Goal: Information Seeking & Learning: Learn about a topic

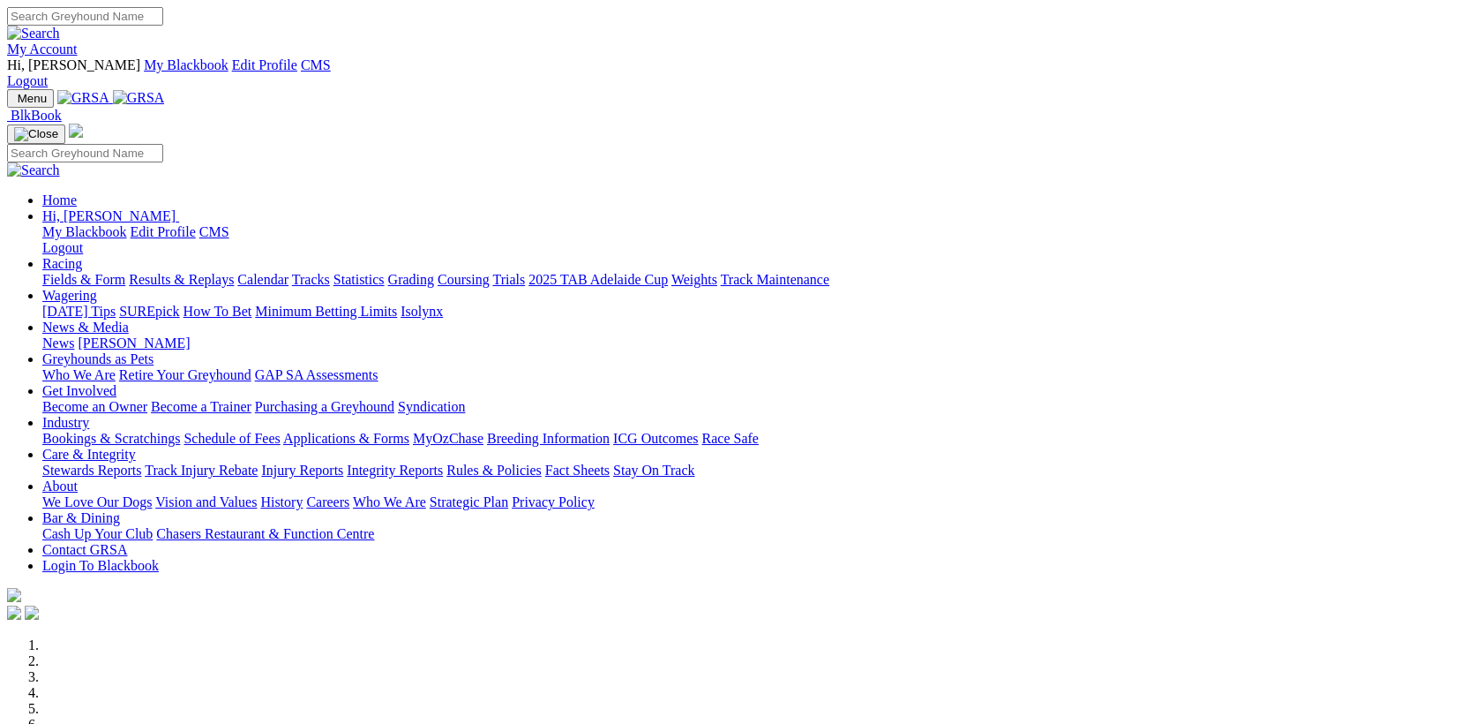
click at [141, 462] on link "Stewards Reports" at bounding box center [91, 469] width 99 height 15
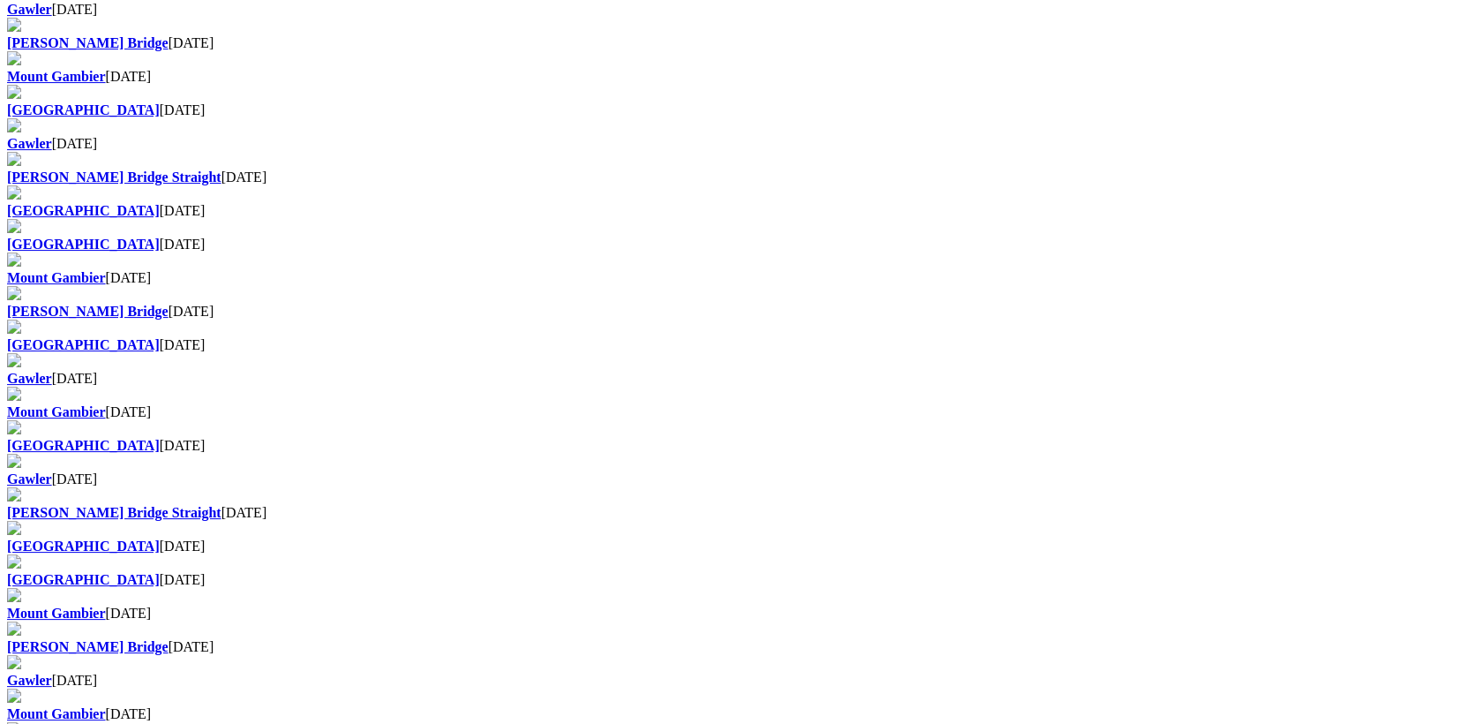
scroll to position [915, 0]
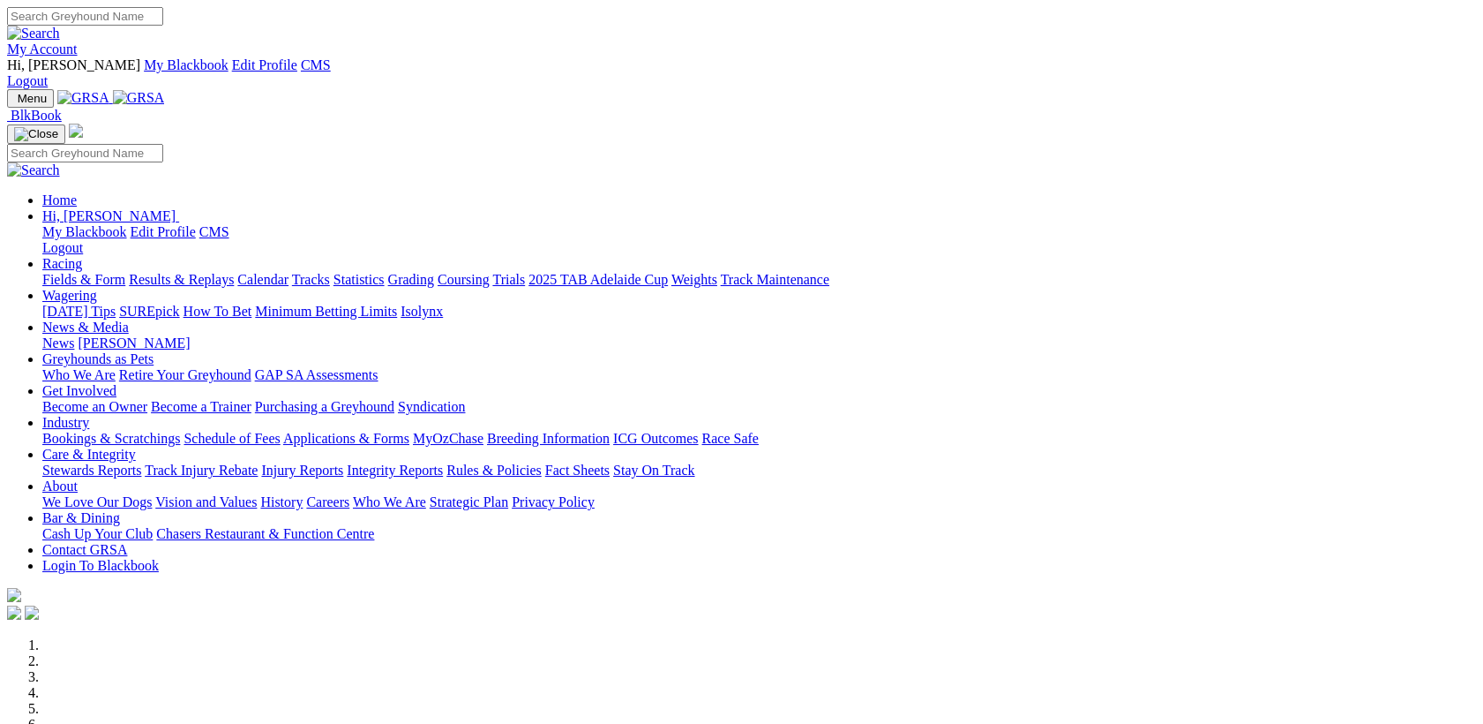
click at [82, 256] on link "Racing" at bounding box center [62, 263] width 40 height 15
click at [234, 272] on link "Results & Replays" at bounding box center [181, 279] width 105 height 15
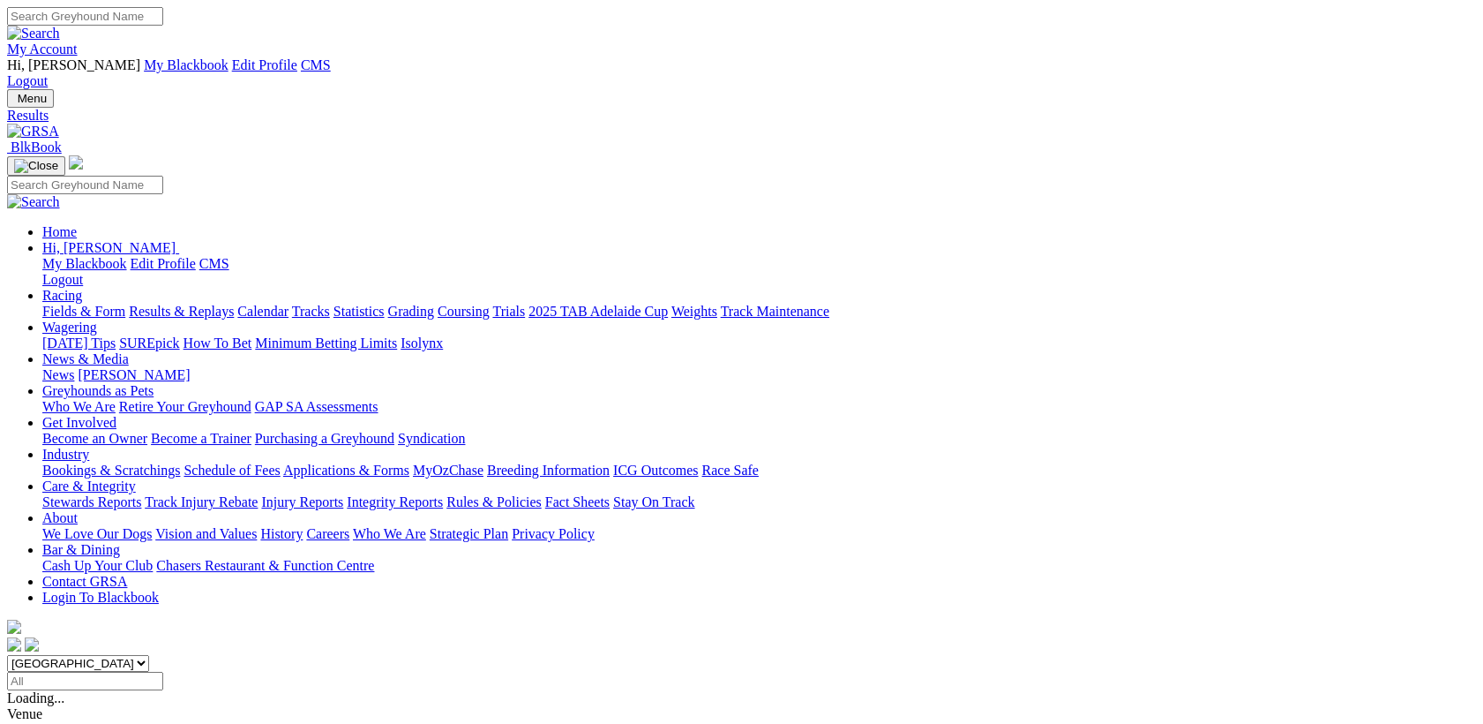
click at [163, 671] on input "Select date" at bounding box center [85, 680] width 156 height 19
type input "[DATE]"
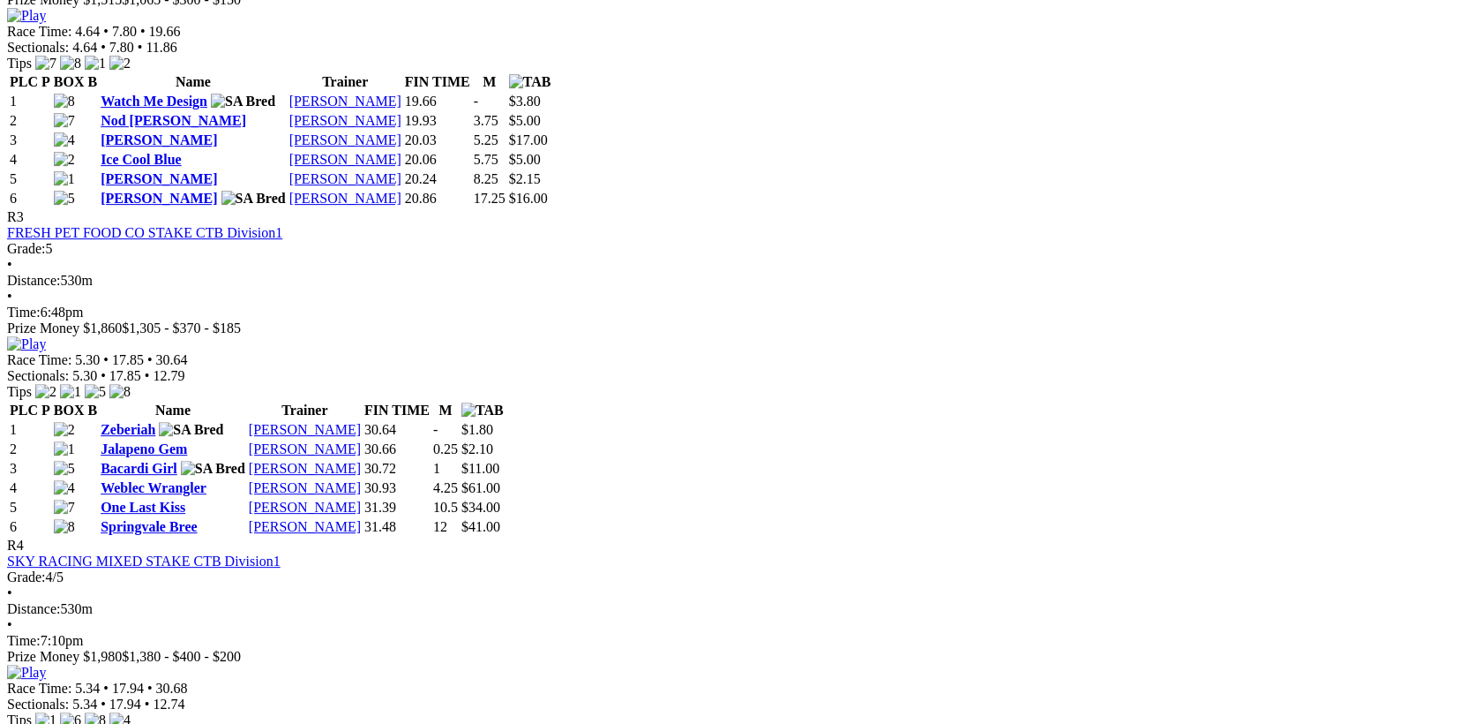
scroll to position [2059, 0]
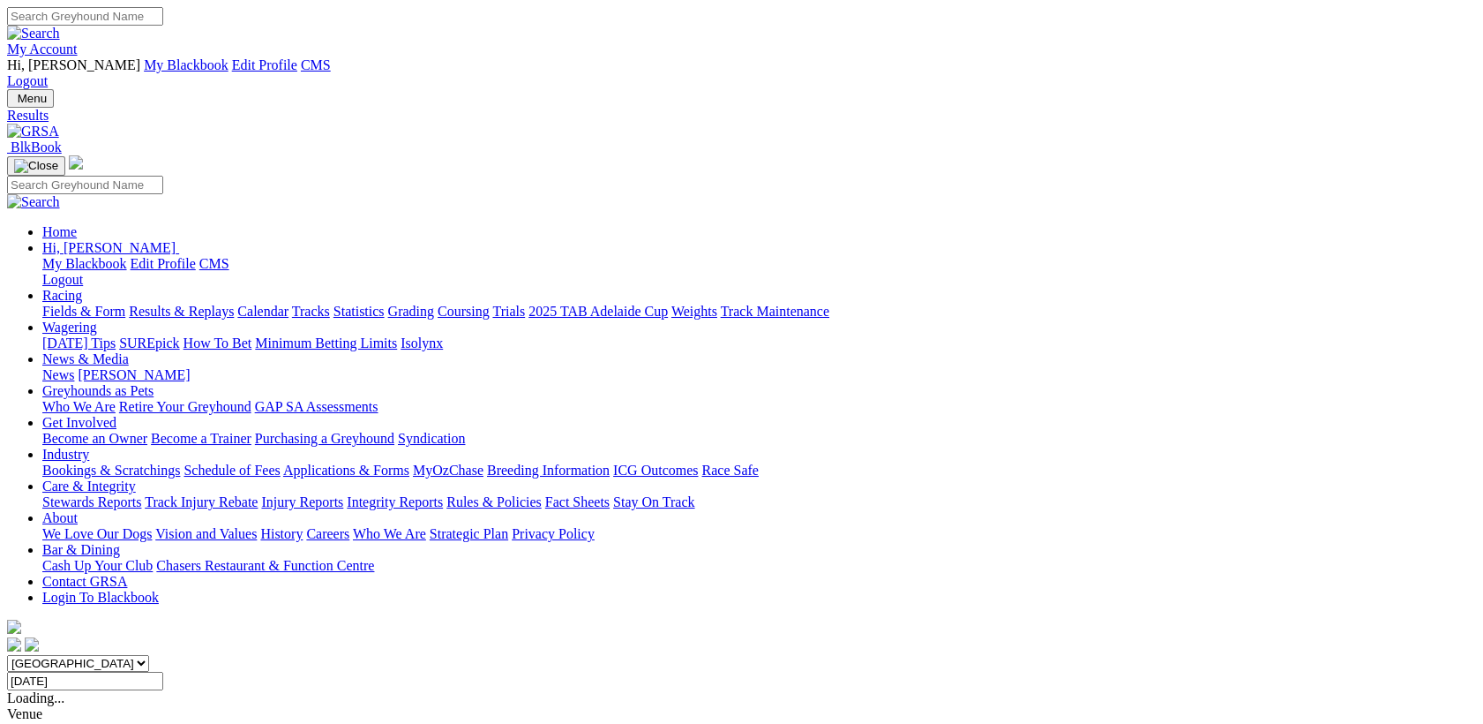
click at [163, 671] on input "Monday, 1 Sep 2025" at bounding box center [85, 680] width 156 height 19
type input "[DATE]"
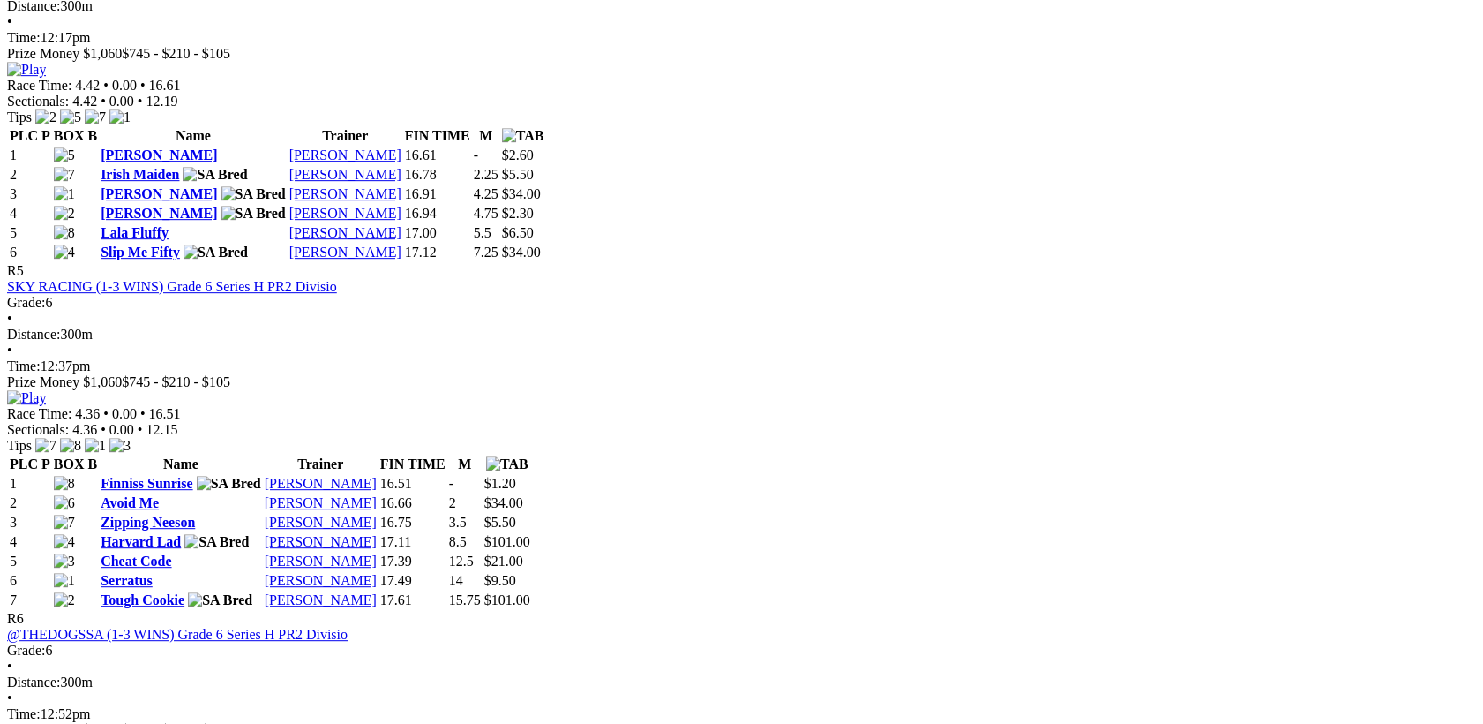
scroll to position [2287, 0]
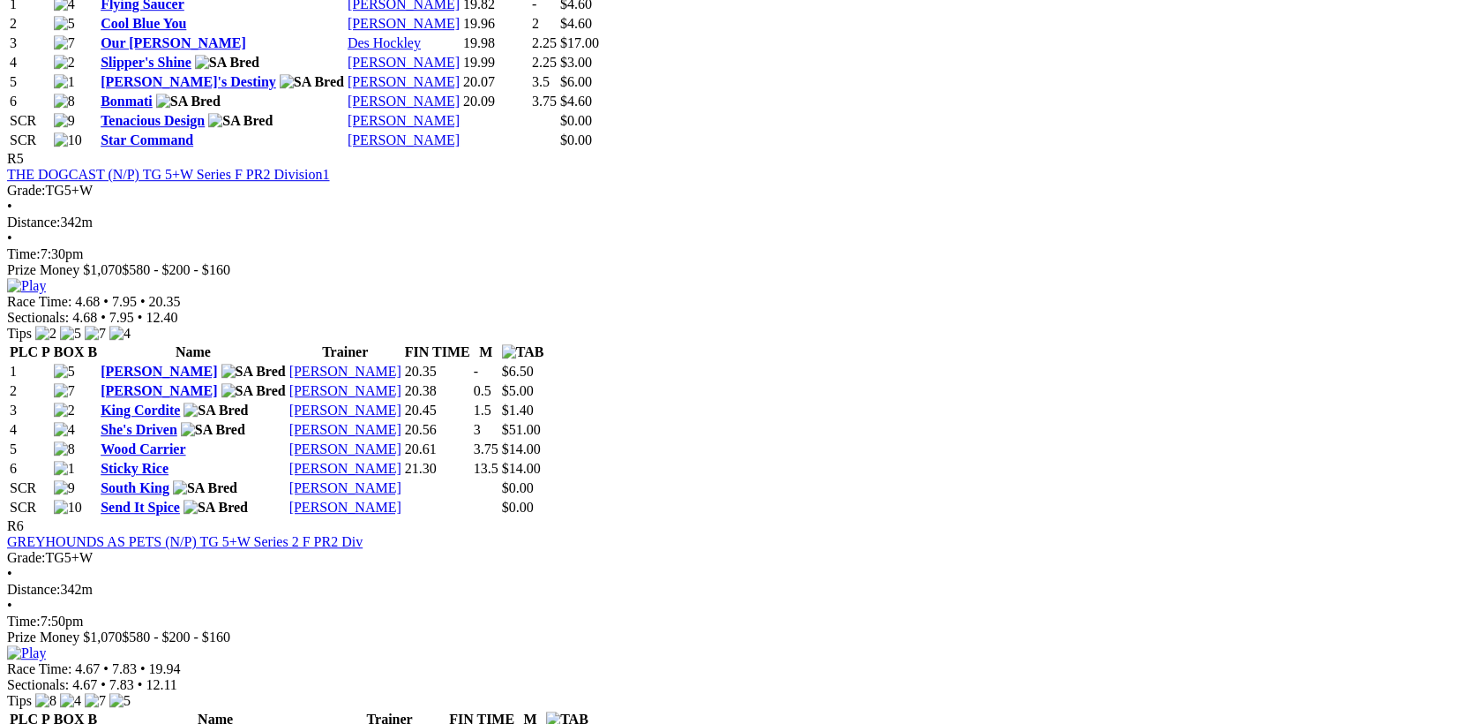
scroll to position [2516, 0]
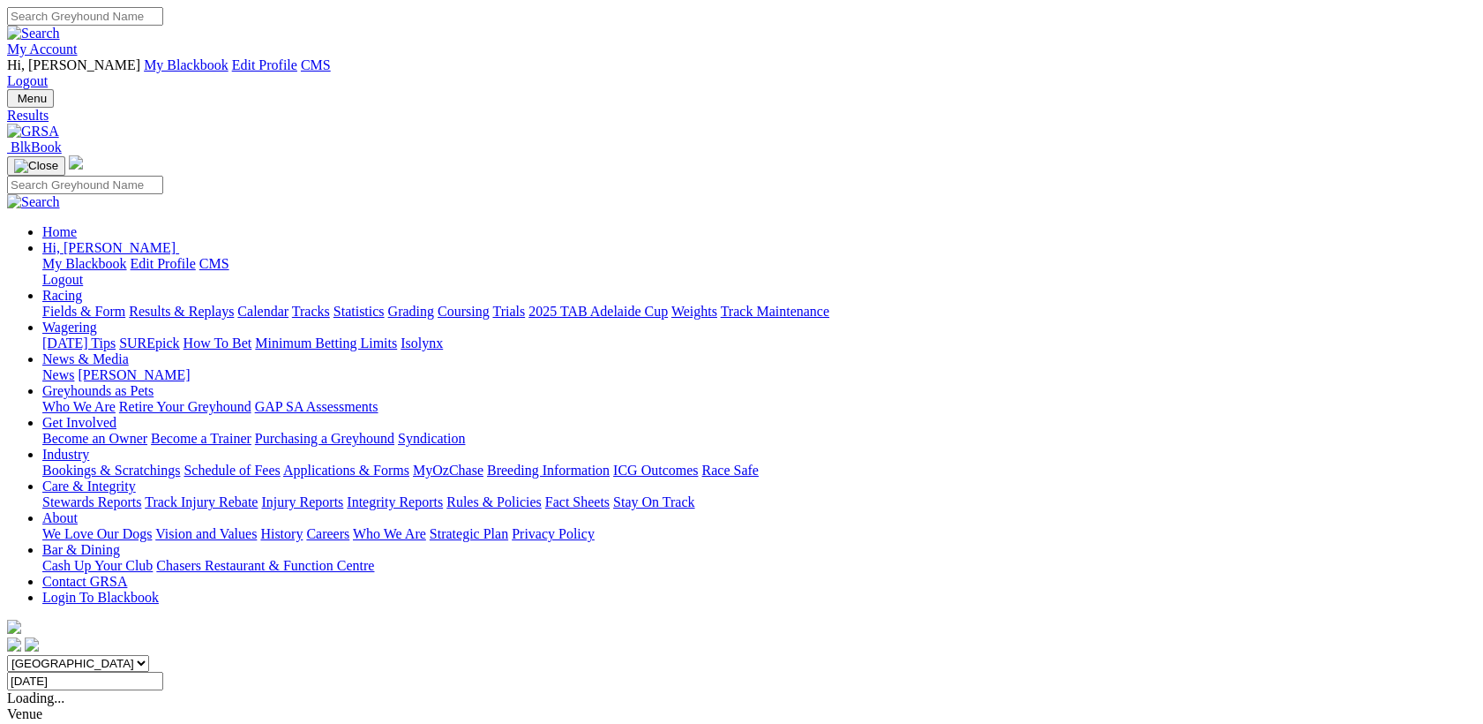
click at [163, 671] on input "[DATE]" at bounding box center [85, 680] width 156 height 19
type input "Wednesday, 3 Sep 2025"
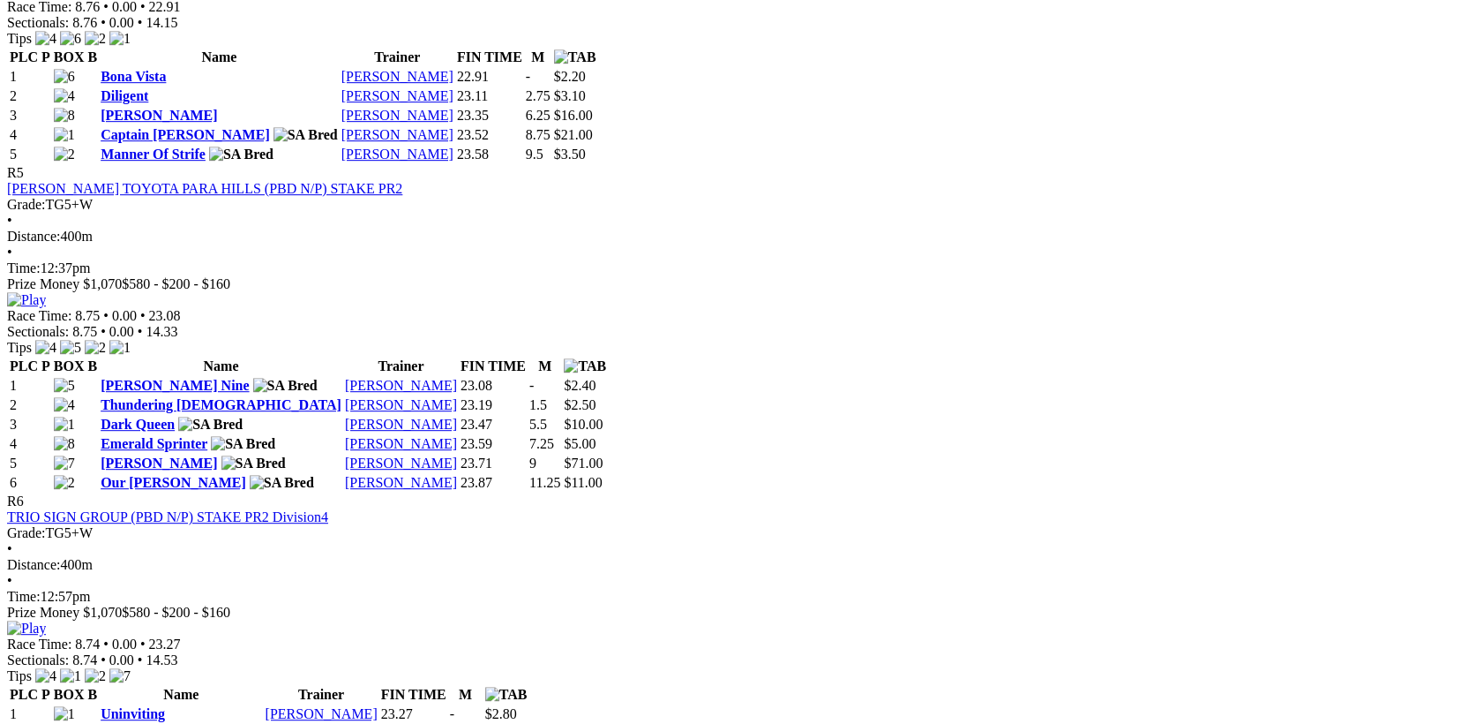
scroll to position [2059, 0]
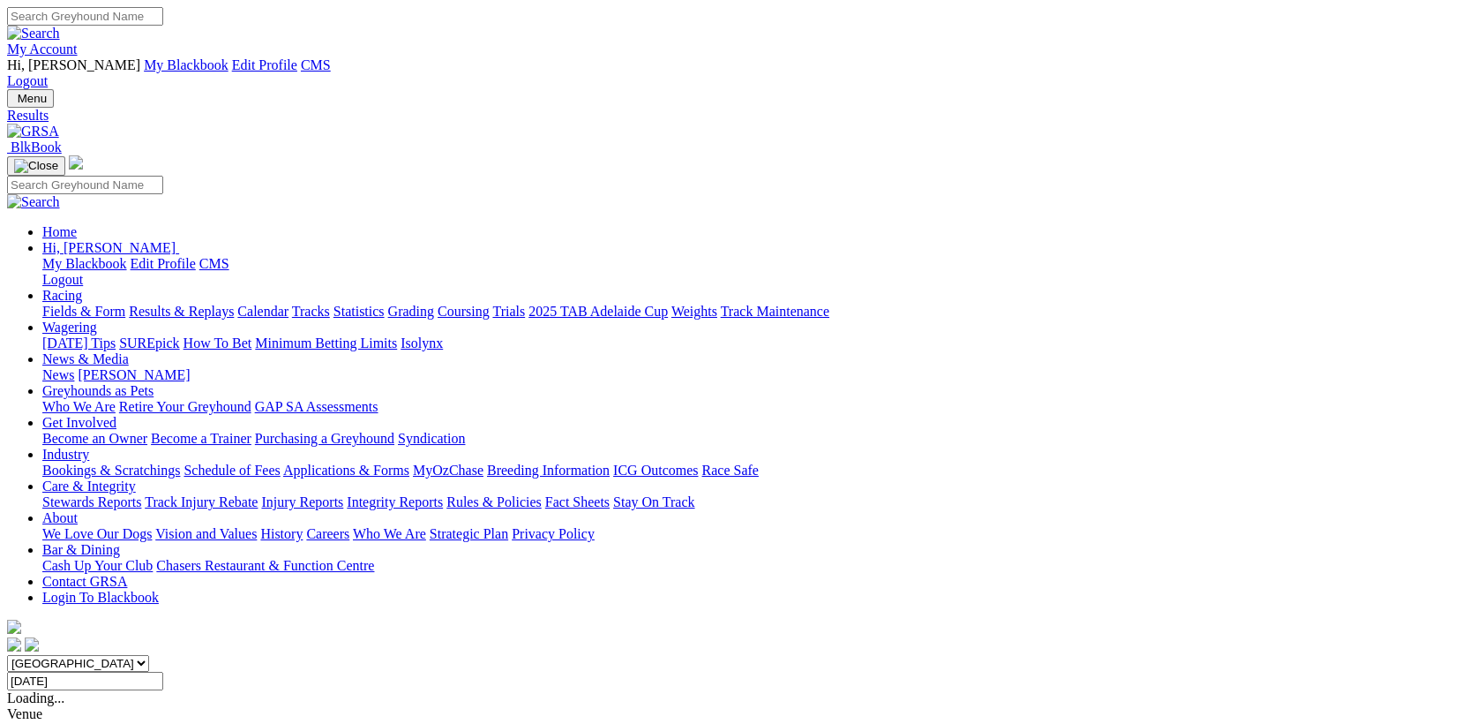
click at [163, 671] on input "Wednesday, 3 Sep 2025" at bounding box center [85, 680] width 156 height 19
type input "[DATE]"
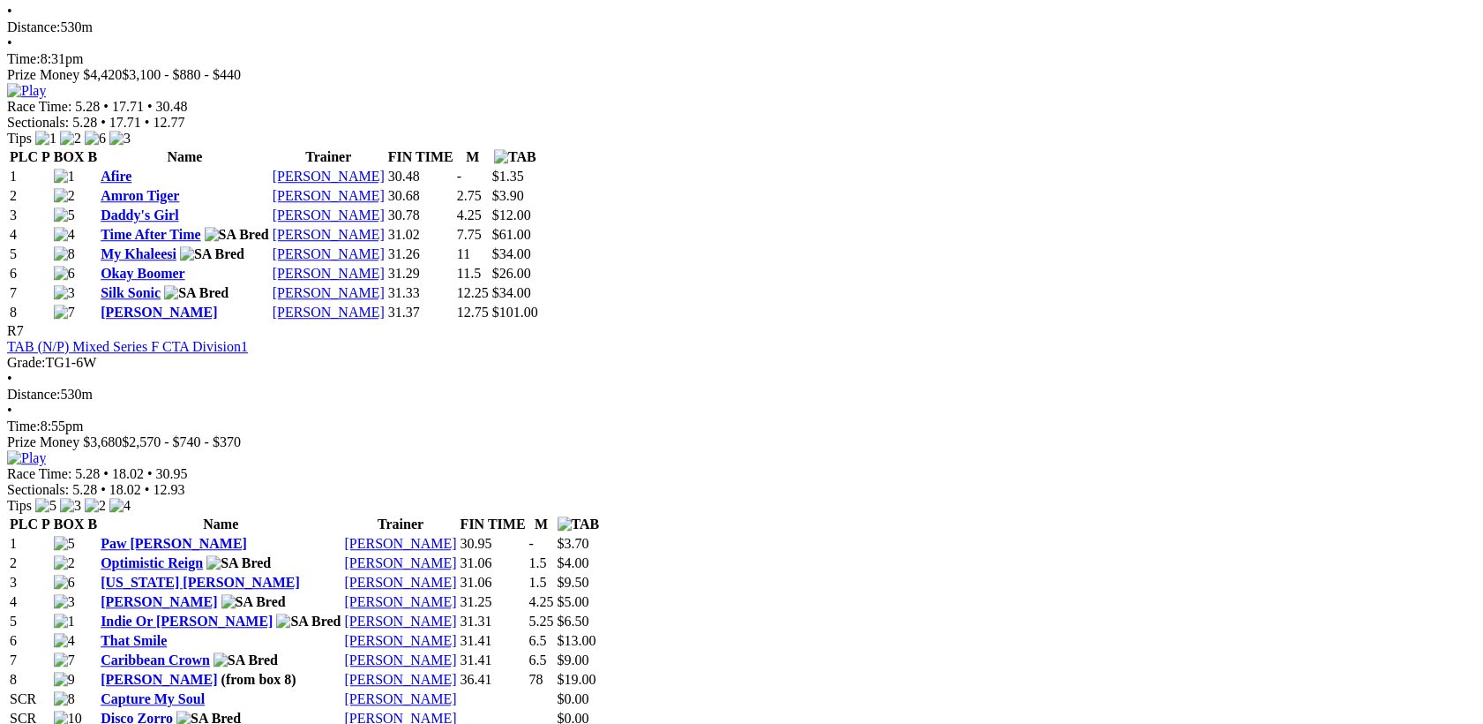
scroll to position [2745, 0]
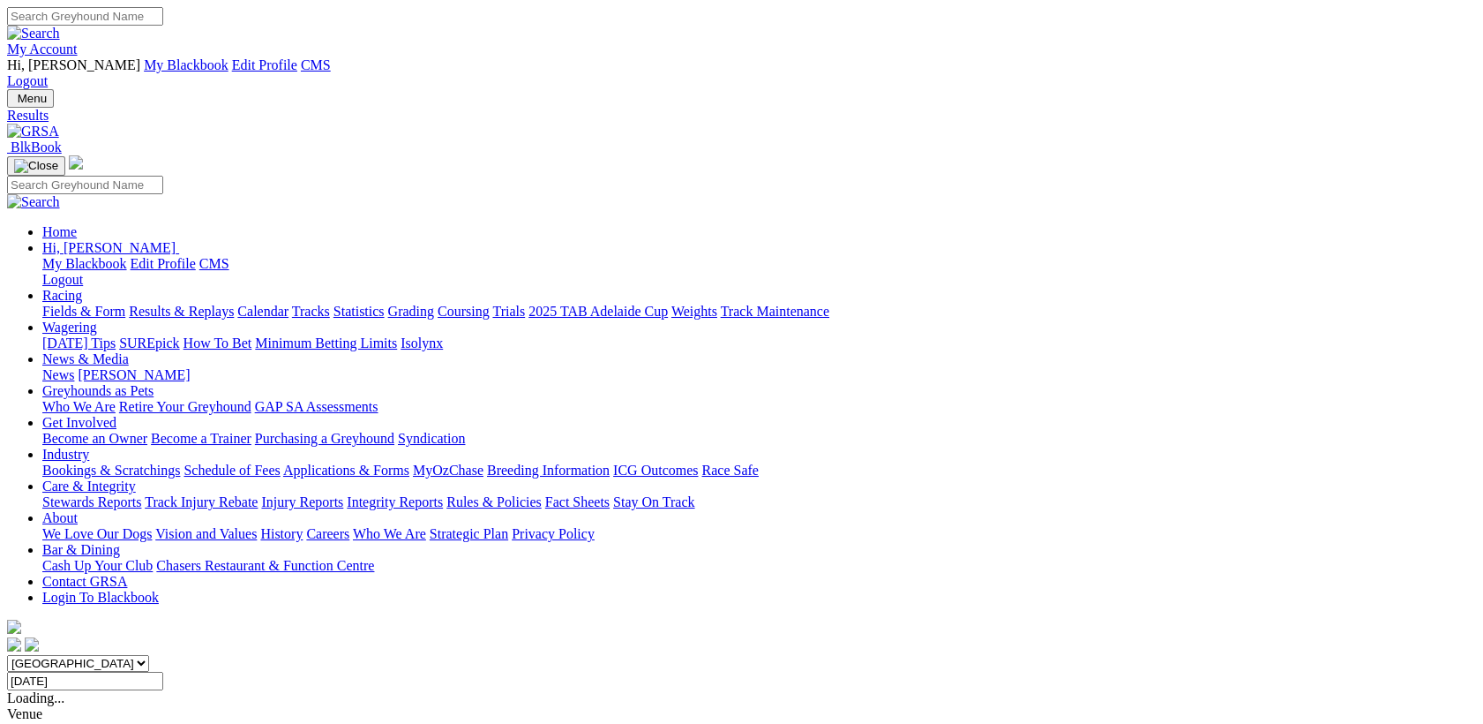
click at [163, 671] on input "Thursday, 4 Sep 2025" at bounding box center [85, 680] width 156 height 19
type input "Friday, 5 Sep 2025"
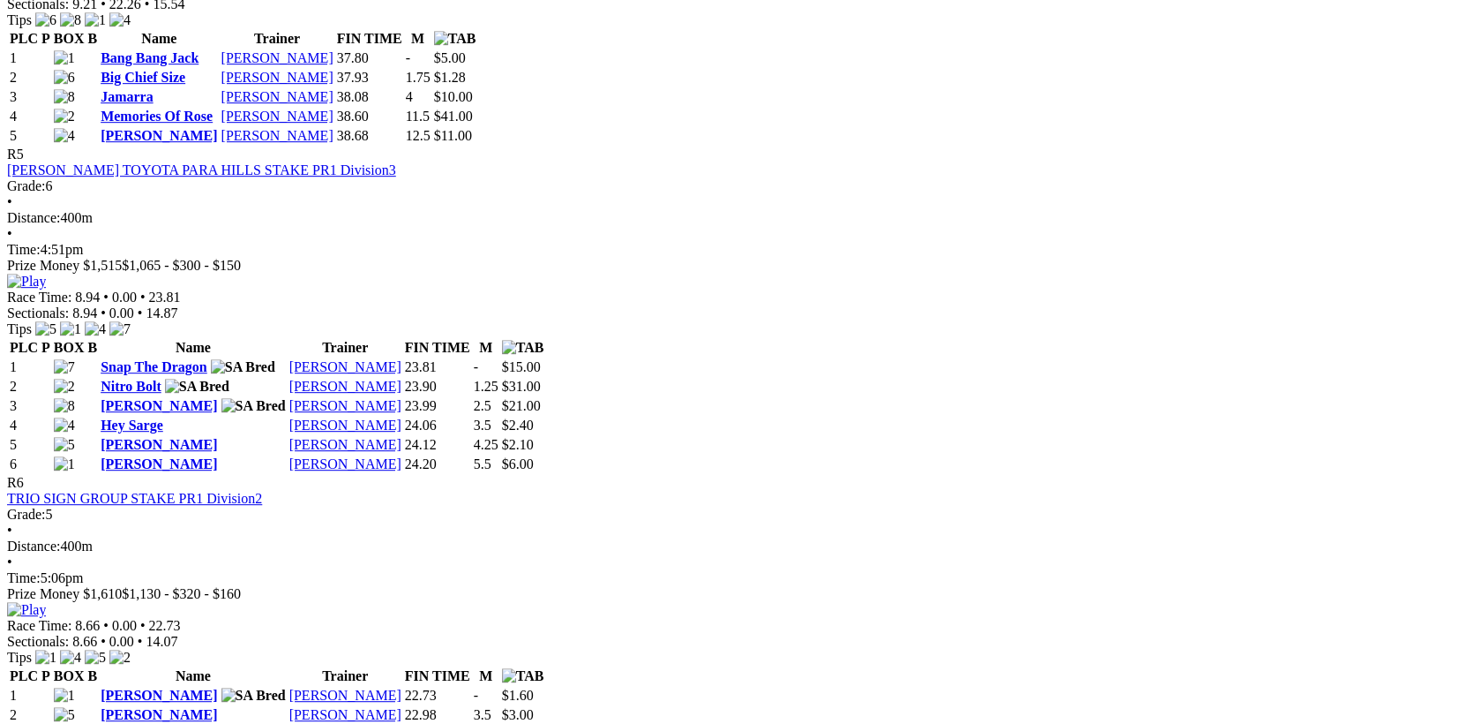
scroll to position [2059, 0]
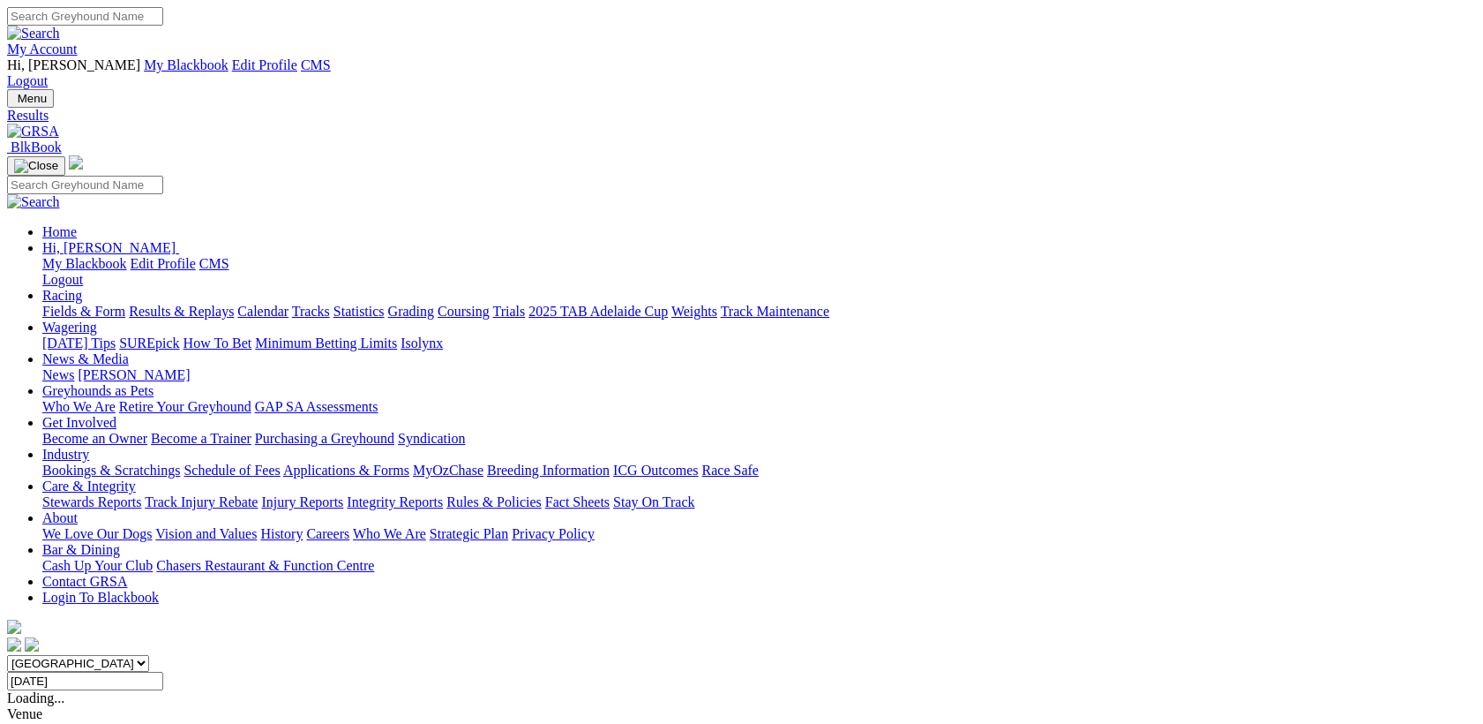
click at [163, 671] on input "Friday, 5 Sep 2025" at bounding box center [85, 680] width 156 height 19
click at [163, 671] on input "Saturday, 6 Sep 2025" at bounding box center [85, 680] width 156 height 19
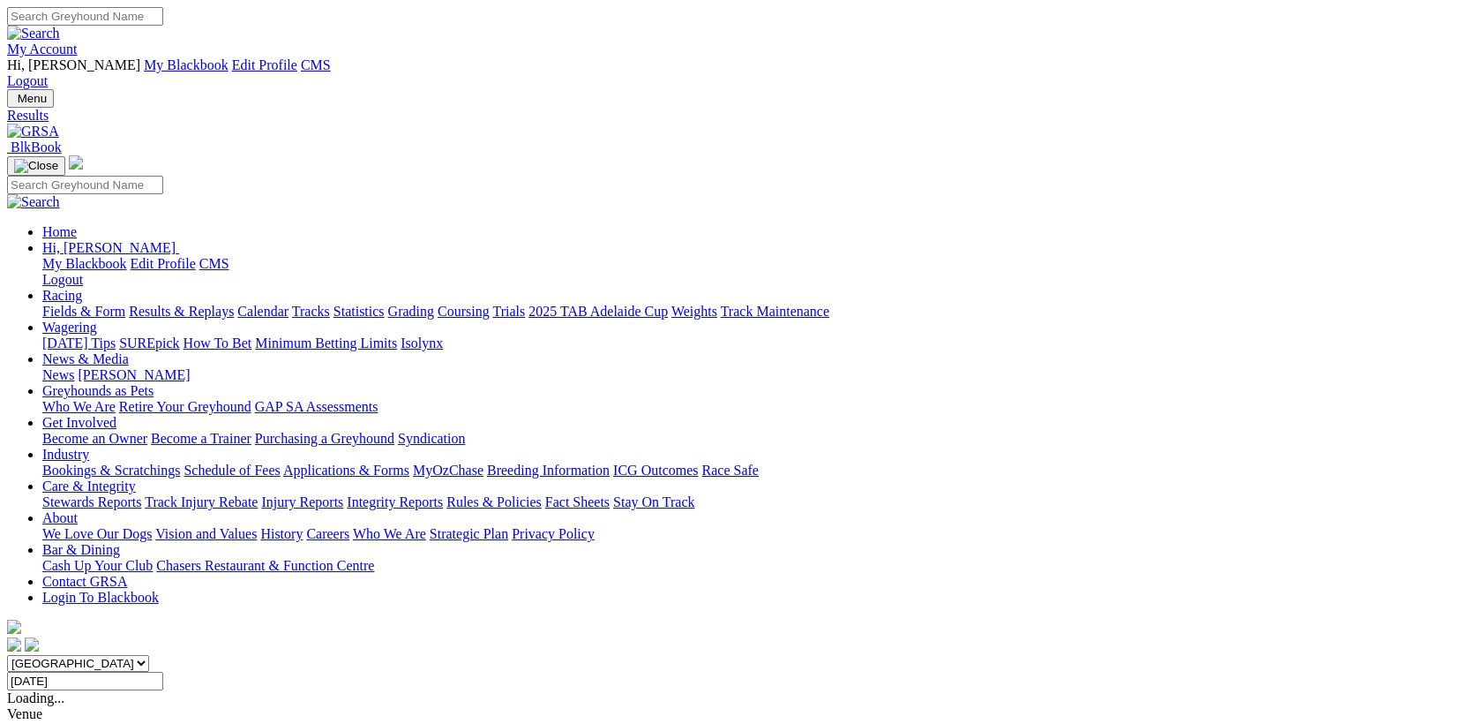
type input "Sunday, 7 Sep 2025"
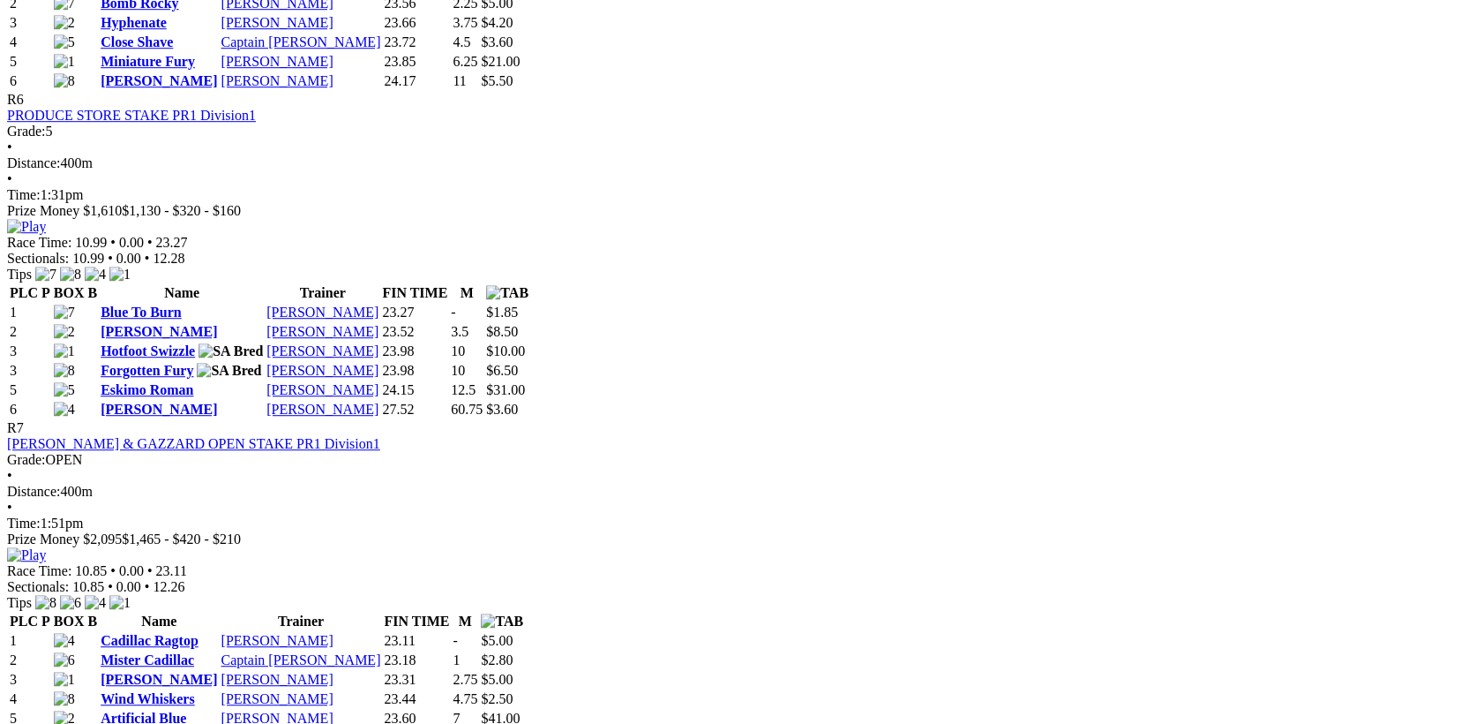
scroll to position [2516, 0]
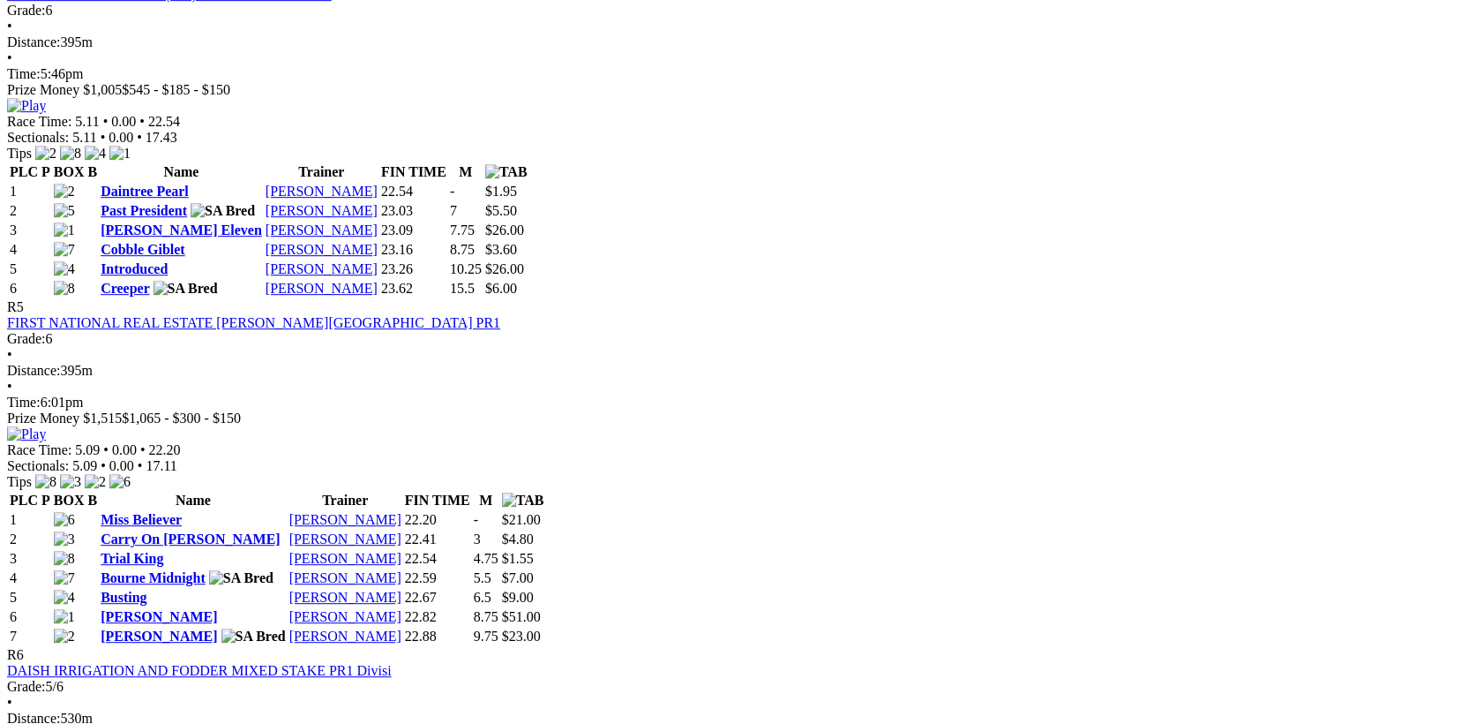
scroll to position [2287, 0]
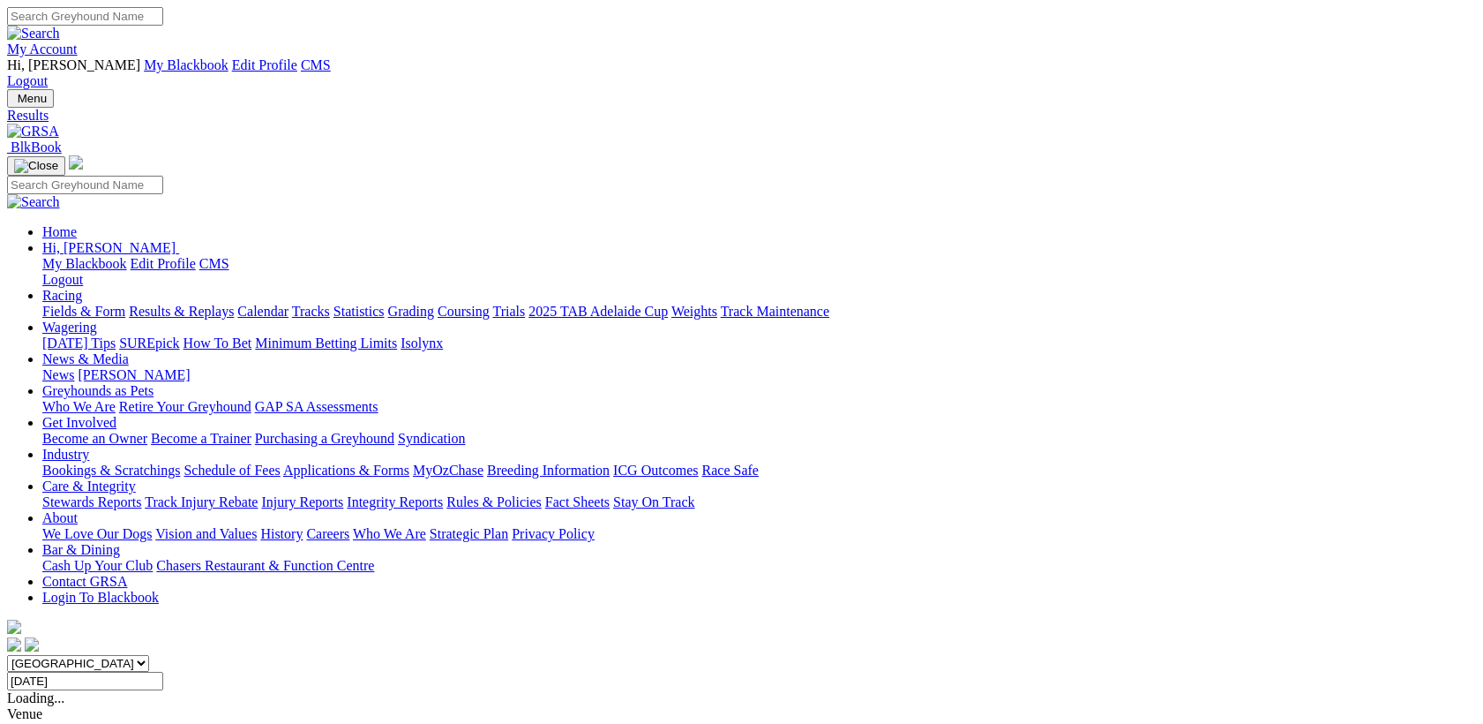
click at [163, 671] on input "[DATE]" at bounding box center [85, 680] width 156 height 19
type input "[DATE]"
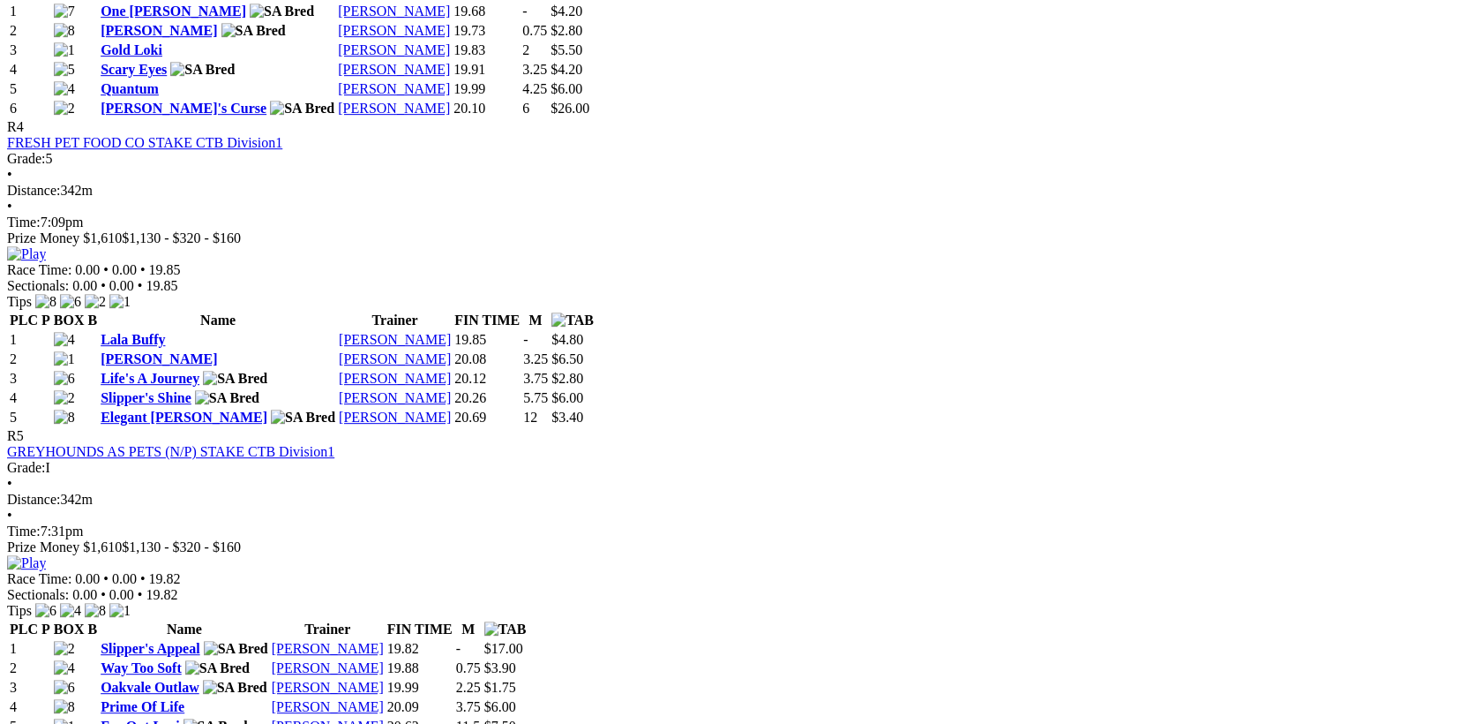
scroll to position [2059, 0]
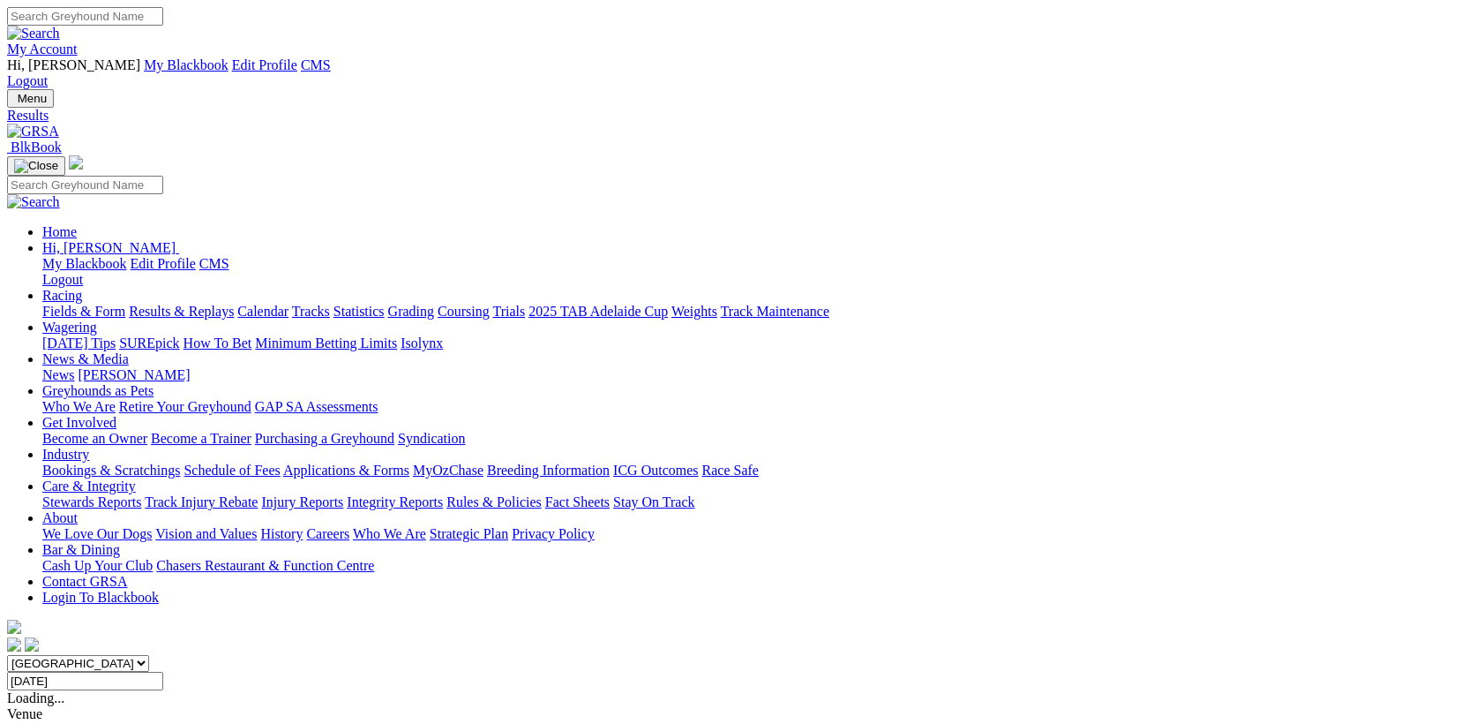
click at [163, 671] on input "[DATE]" at bounding box center [85, 680] width 156 height 19
type input "[DATE]"
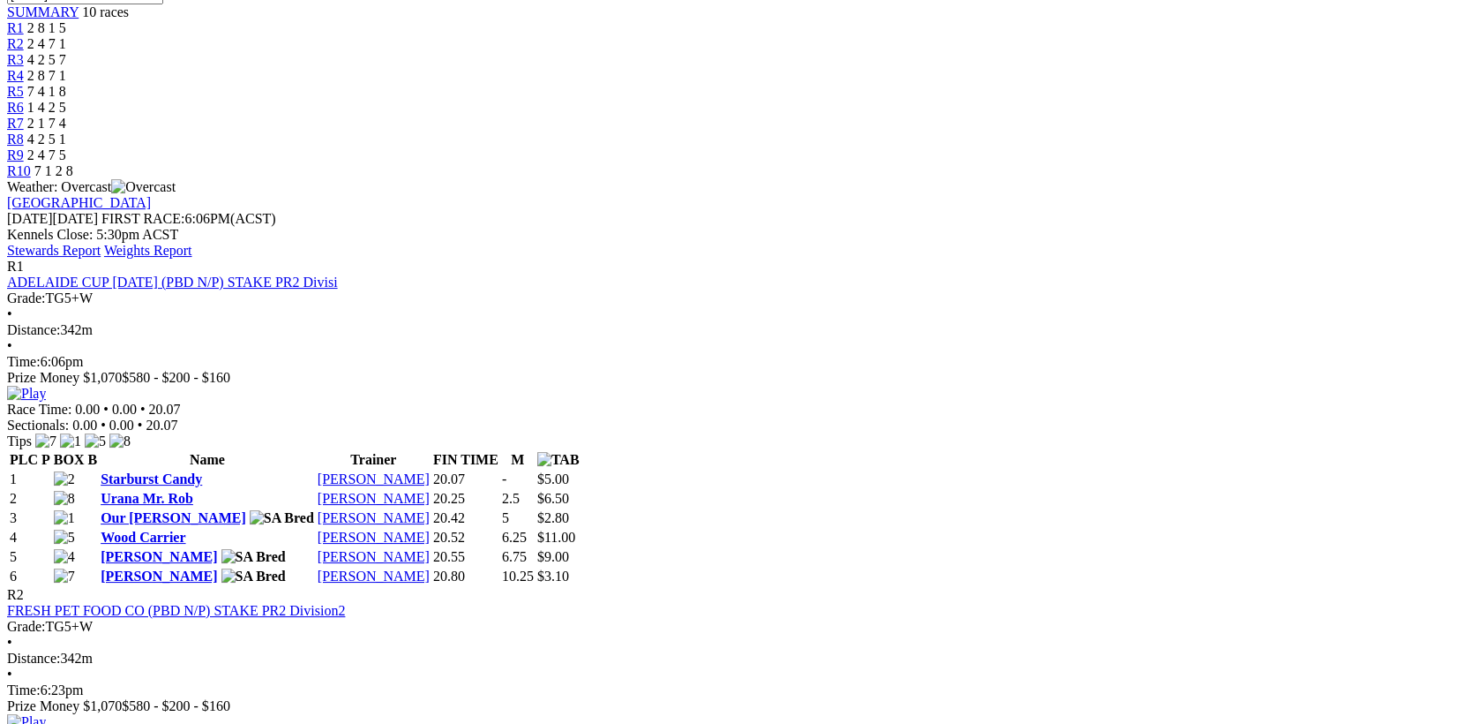
scroll to position [229, 0]
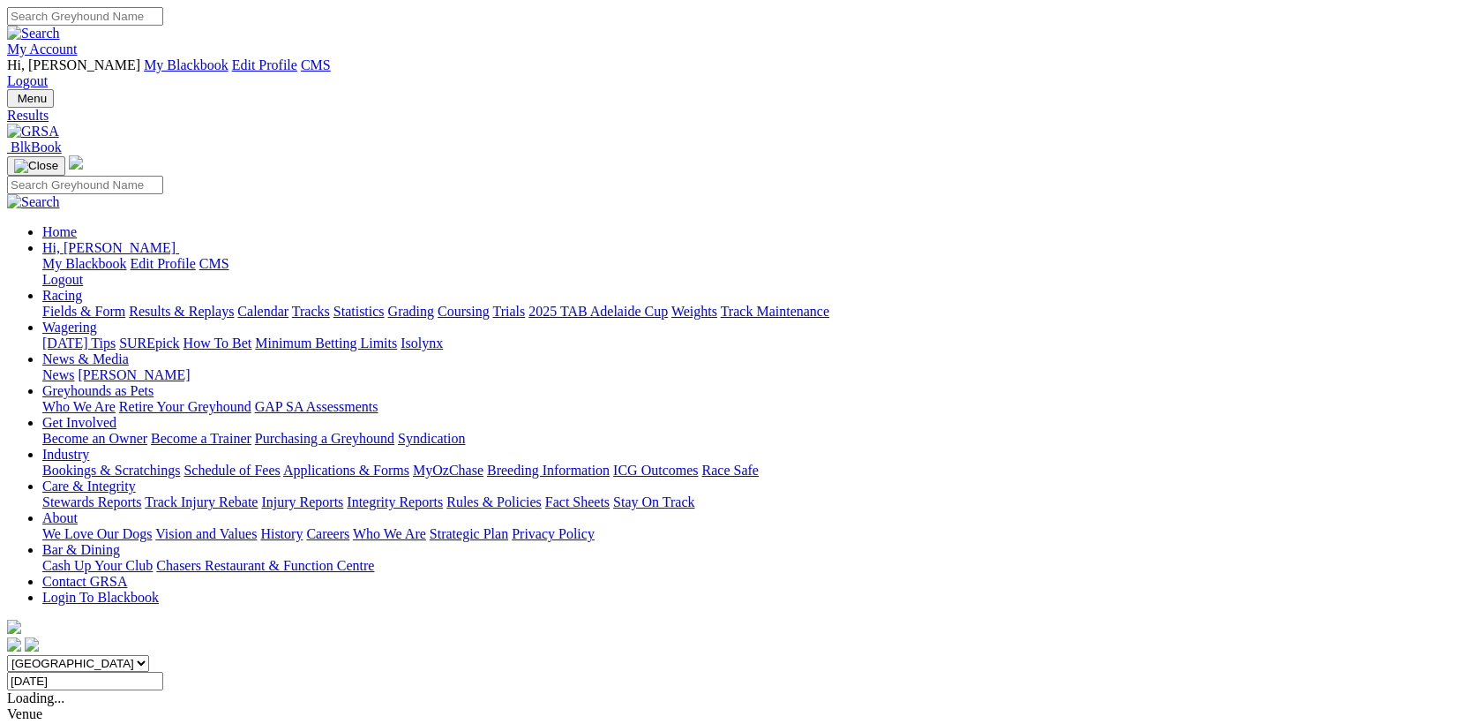
click at [163, 671] on input "[DATE]" at bounding box center [85, 680] width 156 height 19
type input "[DATE]"
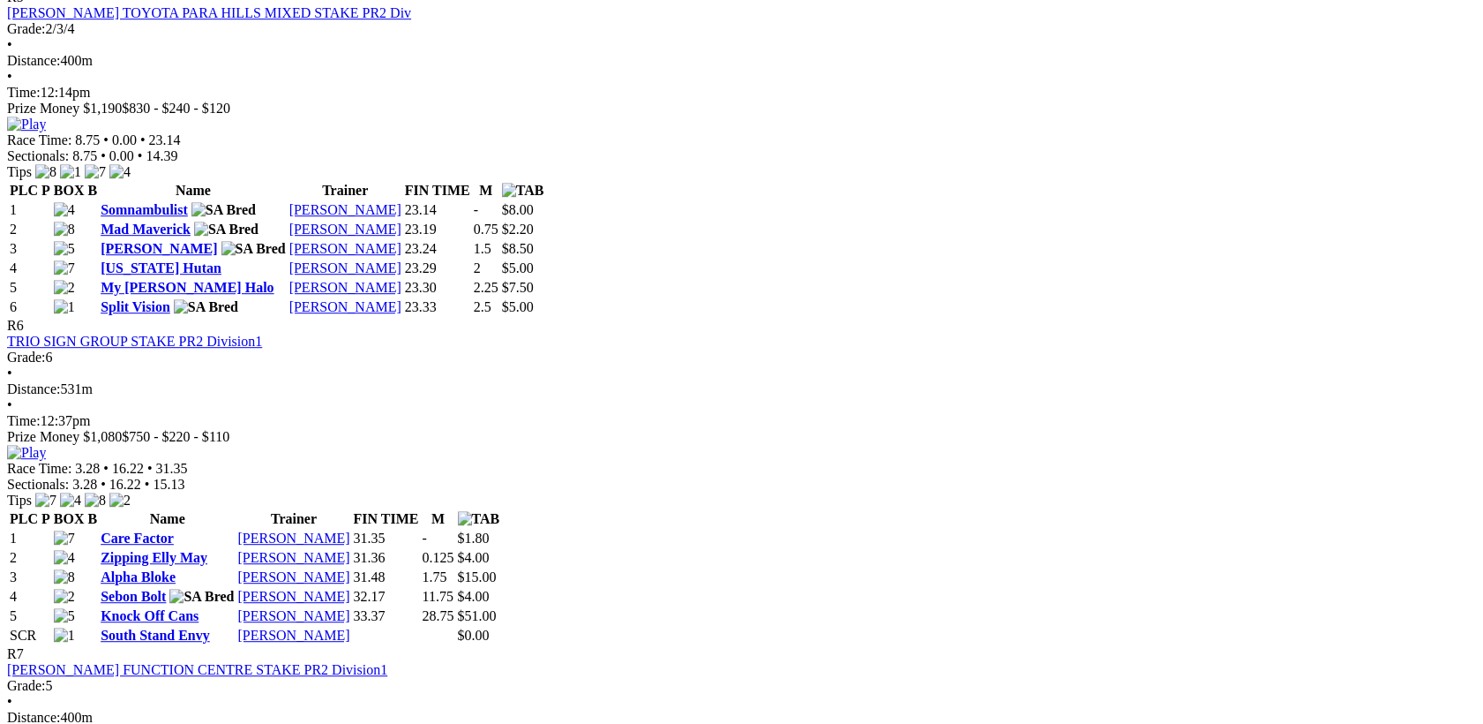
scroll to position [2287, 0]
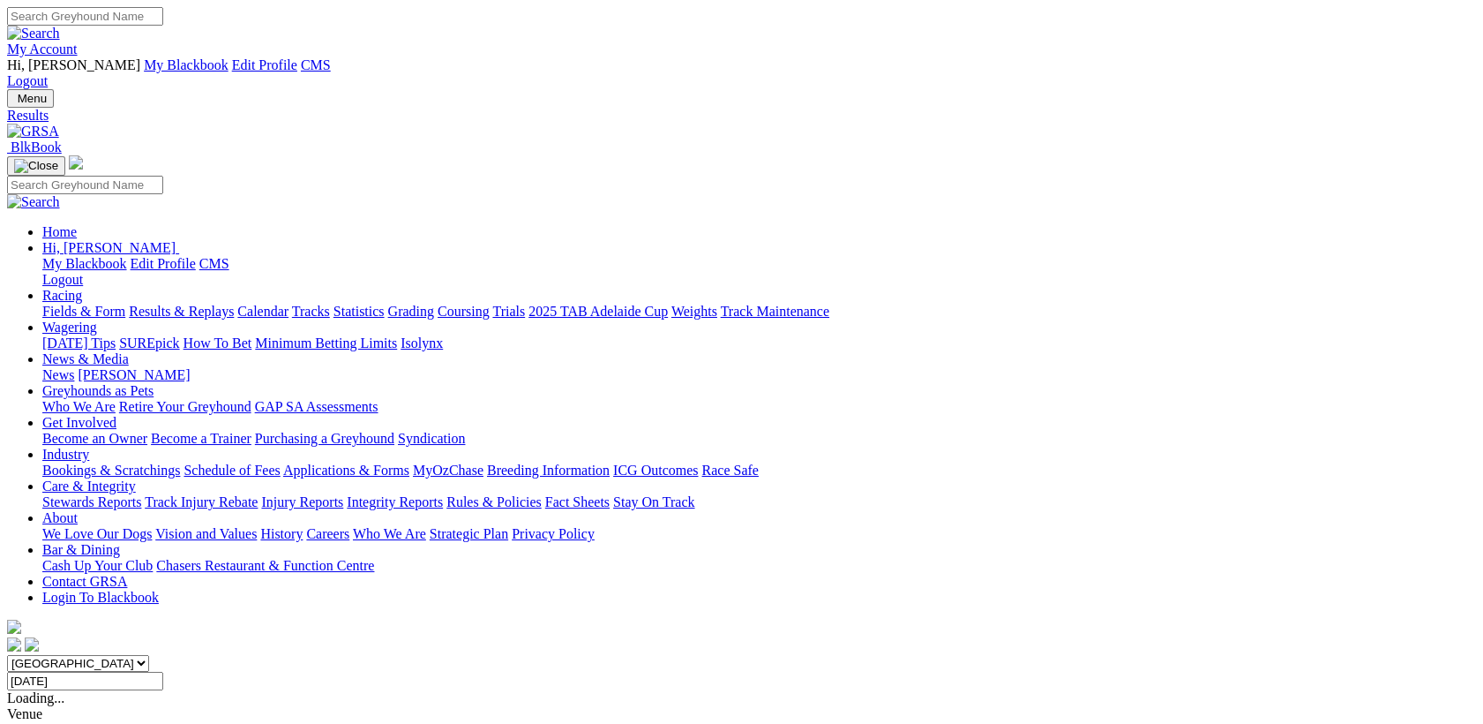
click at [163, 671] on input "[DATE]" at bounding box center [85, 680] width 156 height 19
type input "[DATE]"
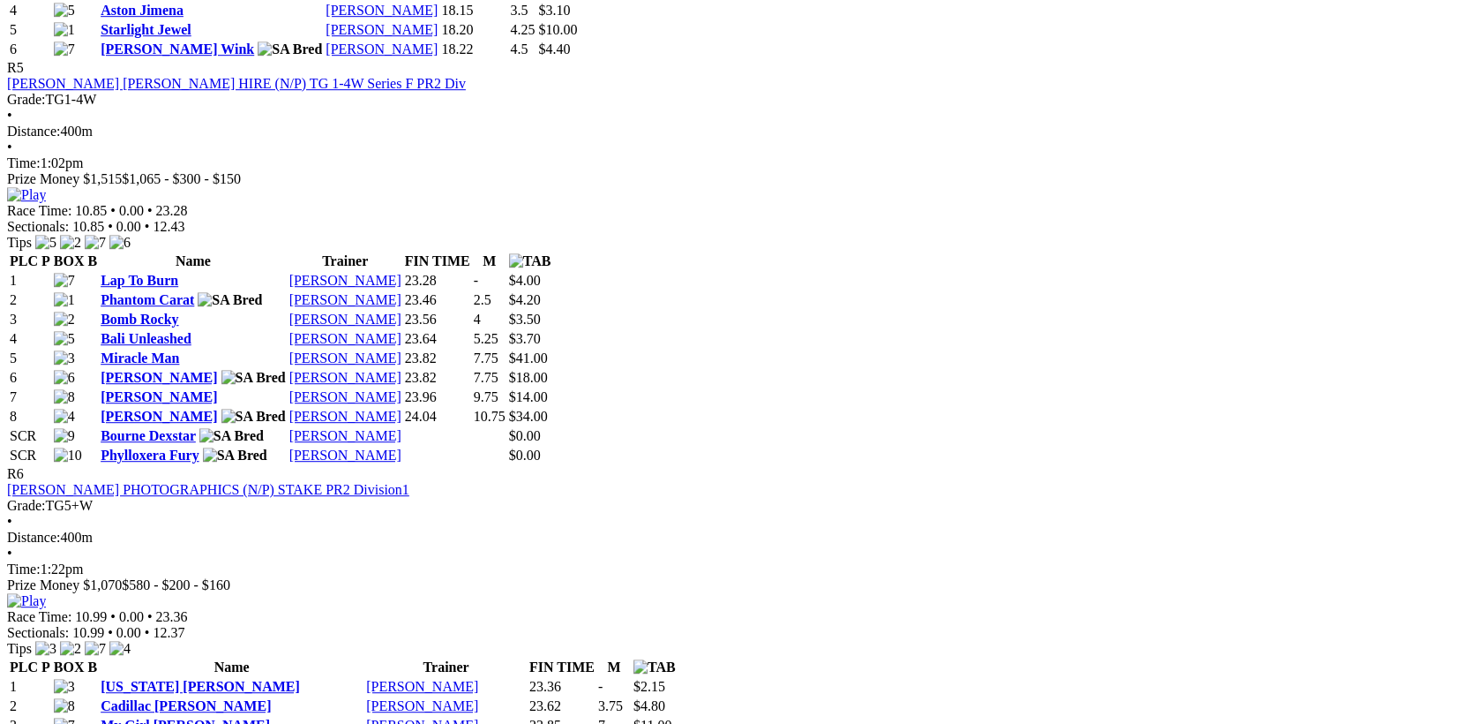
scroll to position [2745, 0]
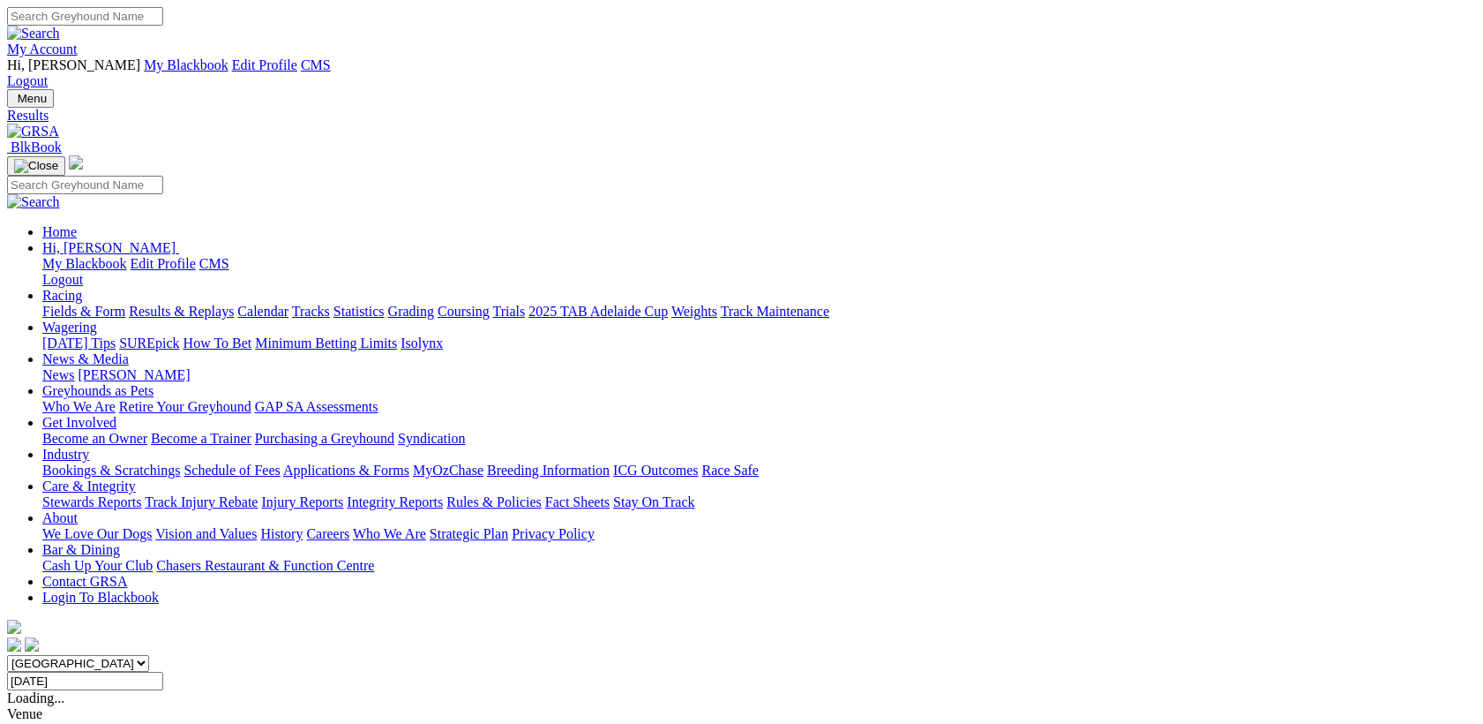
click at [163, 671] on input "[DATE]" at bounding box center [85, 680] width 156 height 19
type input "[DATE]"
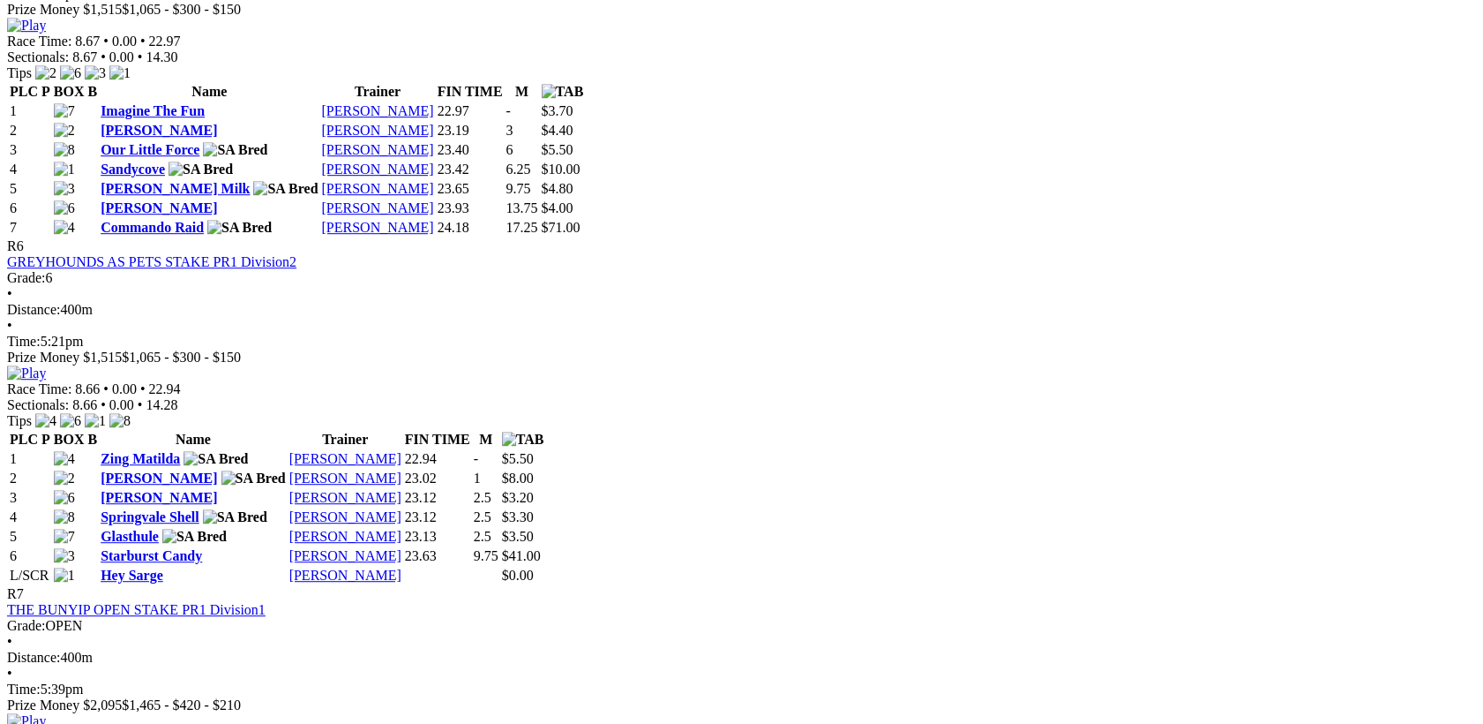
scroll to position [2287, 0]
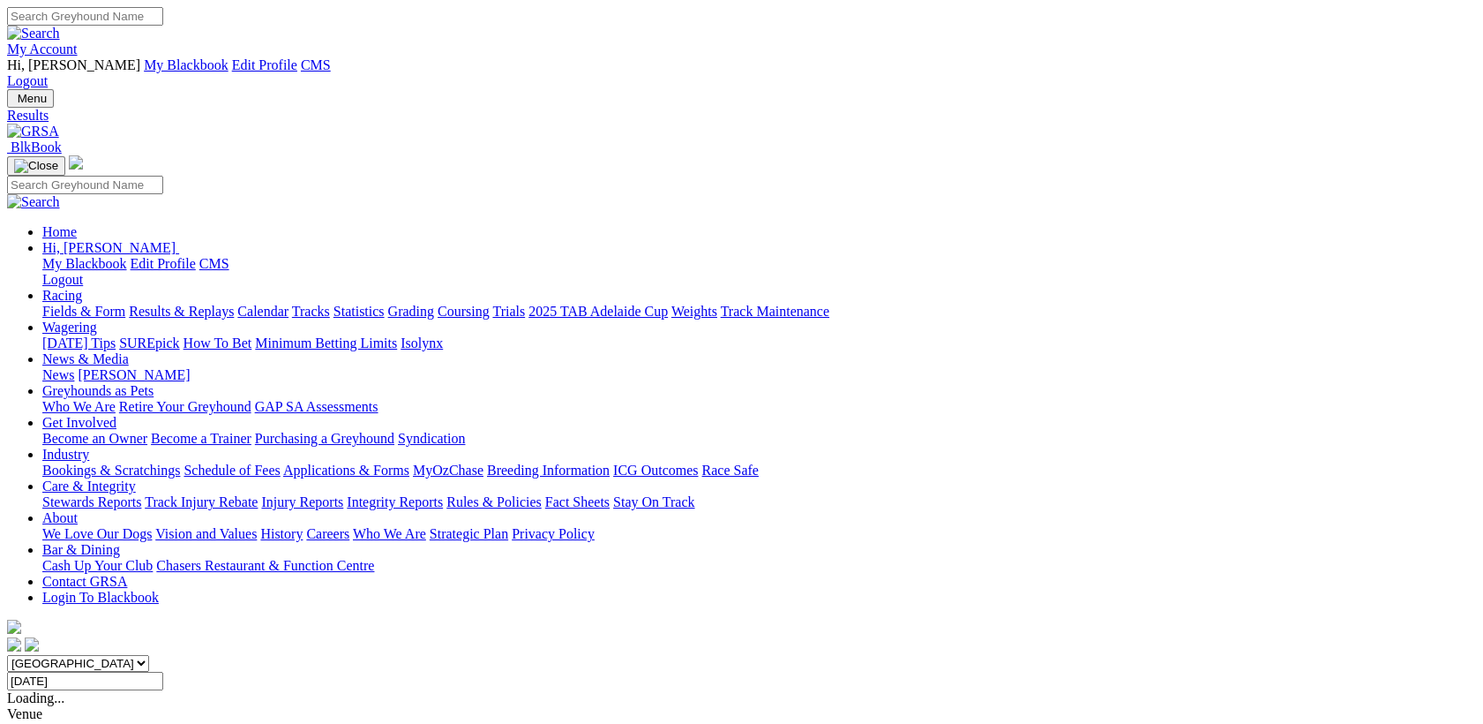
click at [163, 671] on input "Friday, 12 Sep 2025" at bounding box center [85, 680] width 156 height 19
type input "Saturday, 13 Sep 2025"
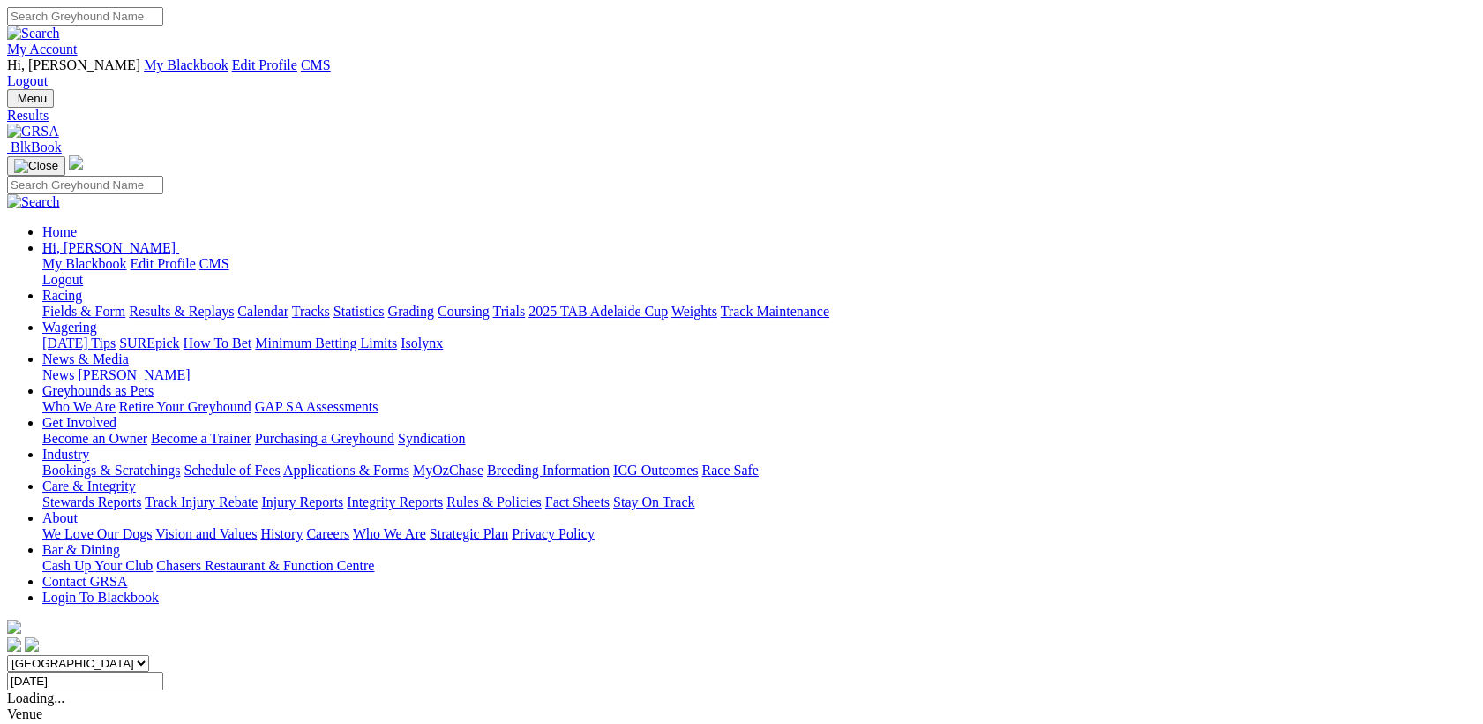
click at [163, 671] on input "[DATE]" at bounding box center [85, 680] width 156 height 19
type input "Sunday, 14 Sep 2025"
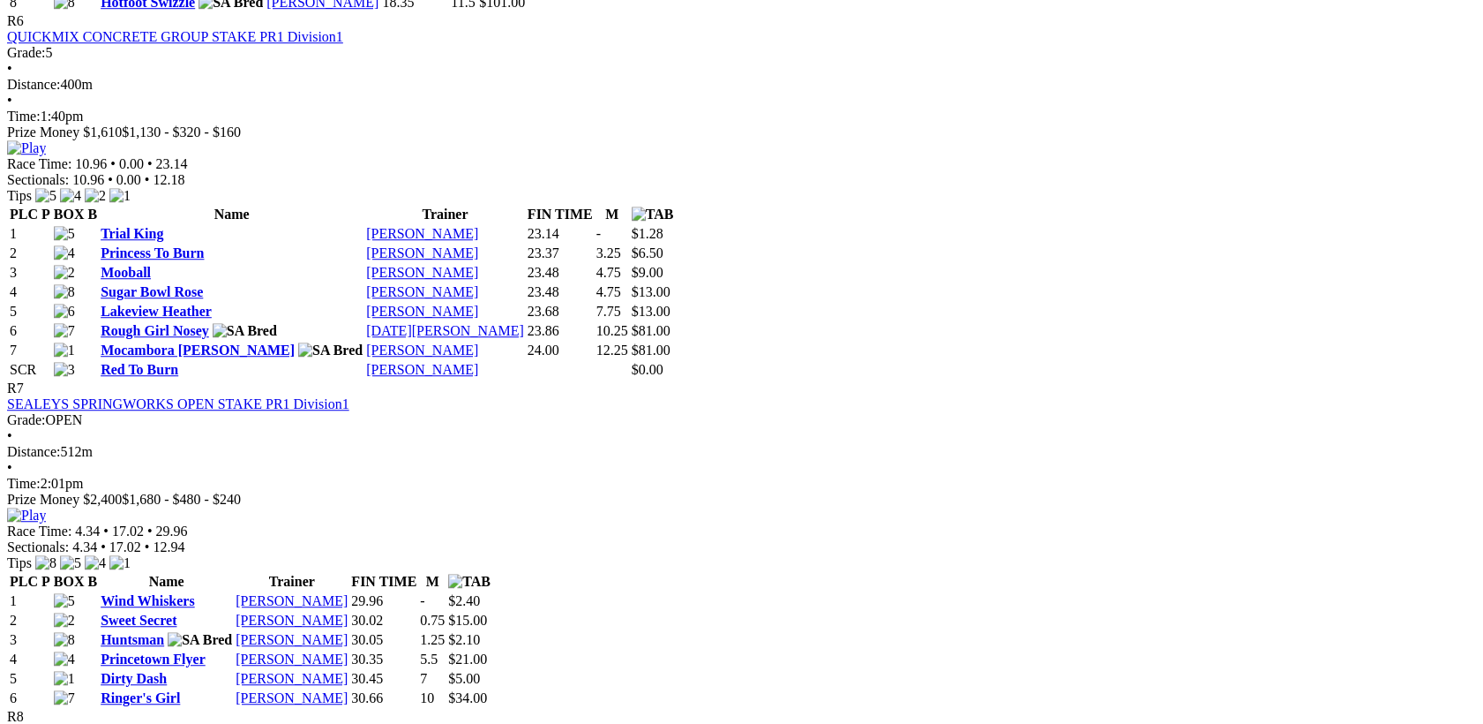
scroll to position [2745, 0]
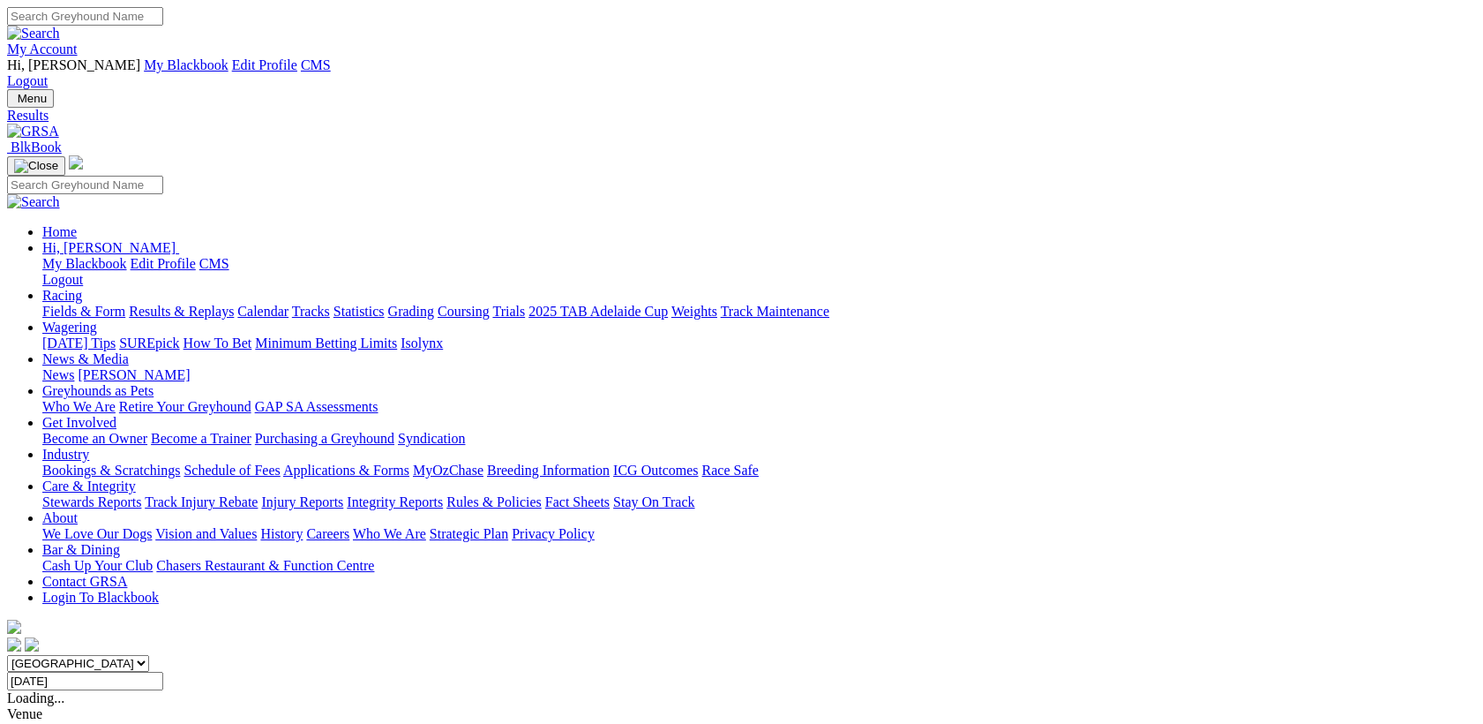
click at [163, 671] on input "[DATE]" at bounding box center [85, 680] width 156 height 19
type input "[DATE]"
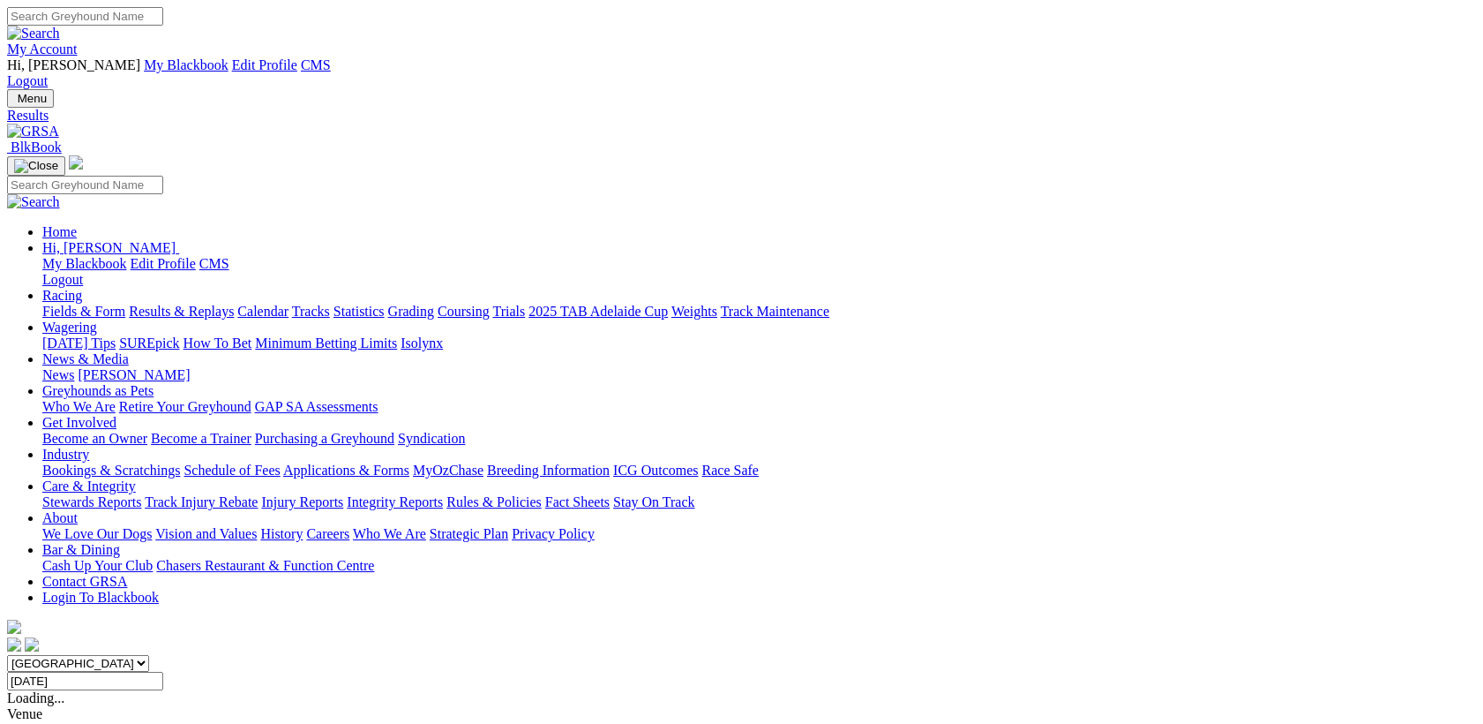
click at [163, 671] on input "[DATE]" at bounding box center [85, 680] width 156 height 19
drag, startPoint x: 409, startPoint y: 629, endPoint x: 431, endPoint y: 603, distance: 34.5
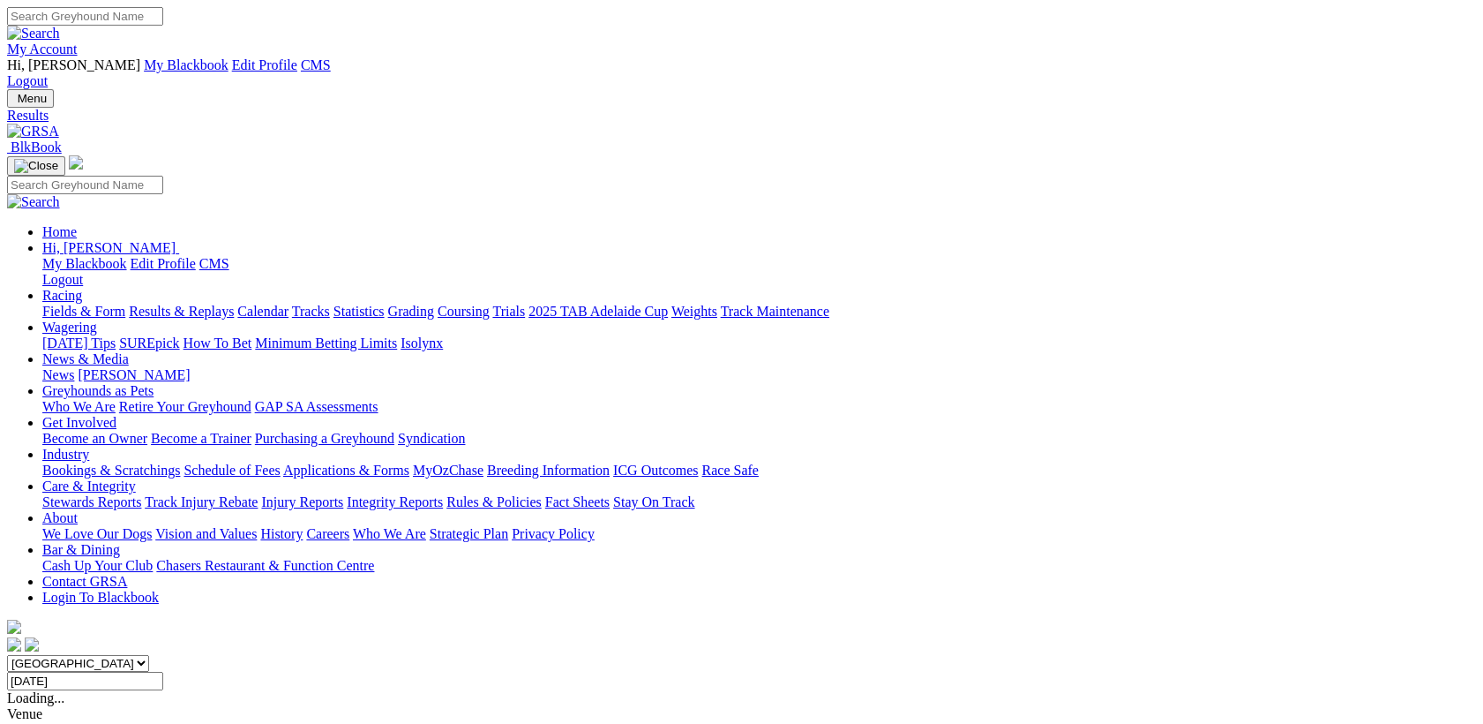
click at [163, 671] on input "[DATE]" at bounding box center [85, 680] width 156 height 19
type input "[DATE]"
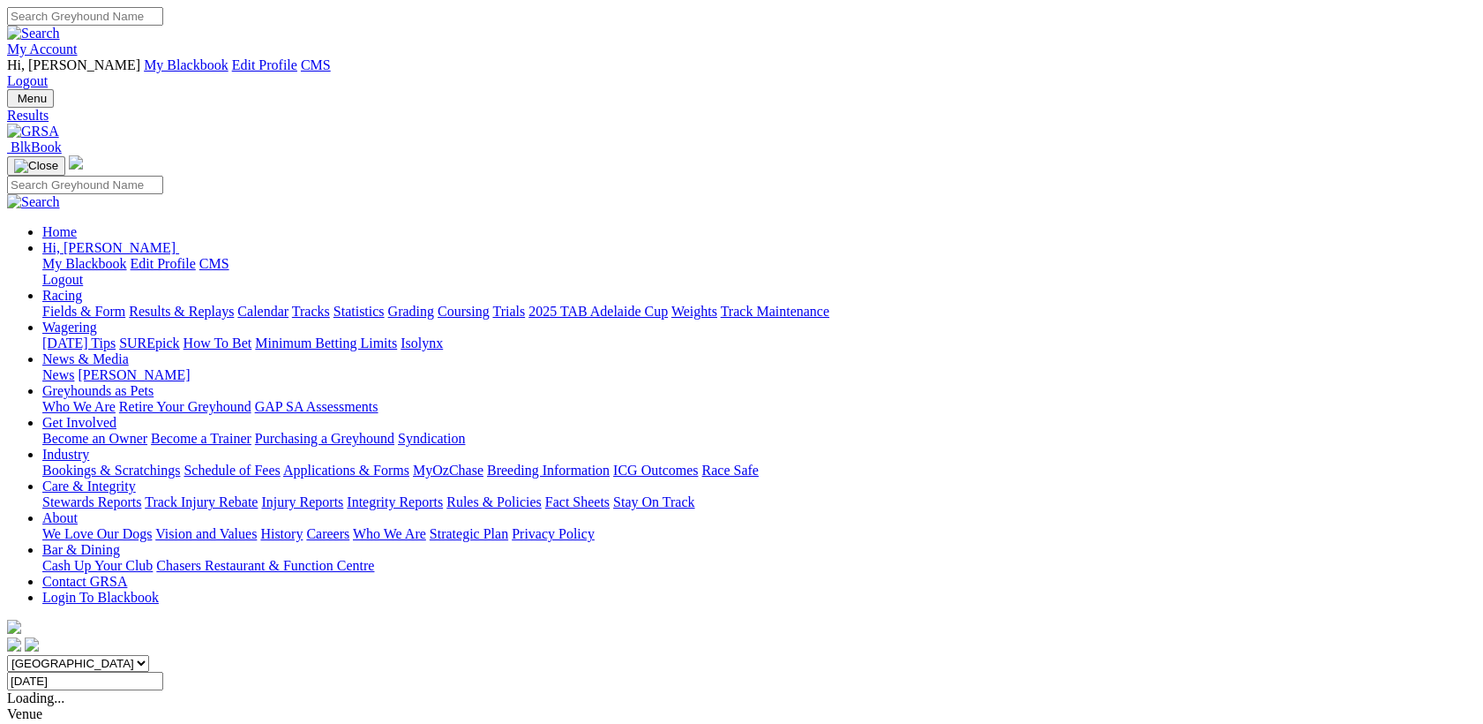
drag, startPoint x: 220, startPoint y: 383, endPoint x: 121, endPoint y: 386, distance: 98.9
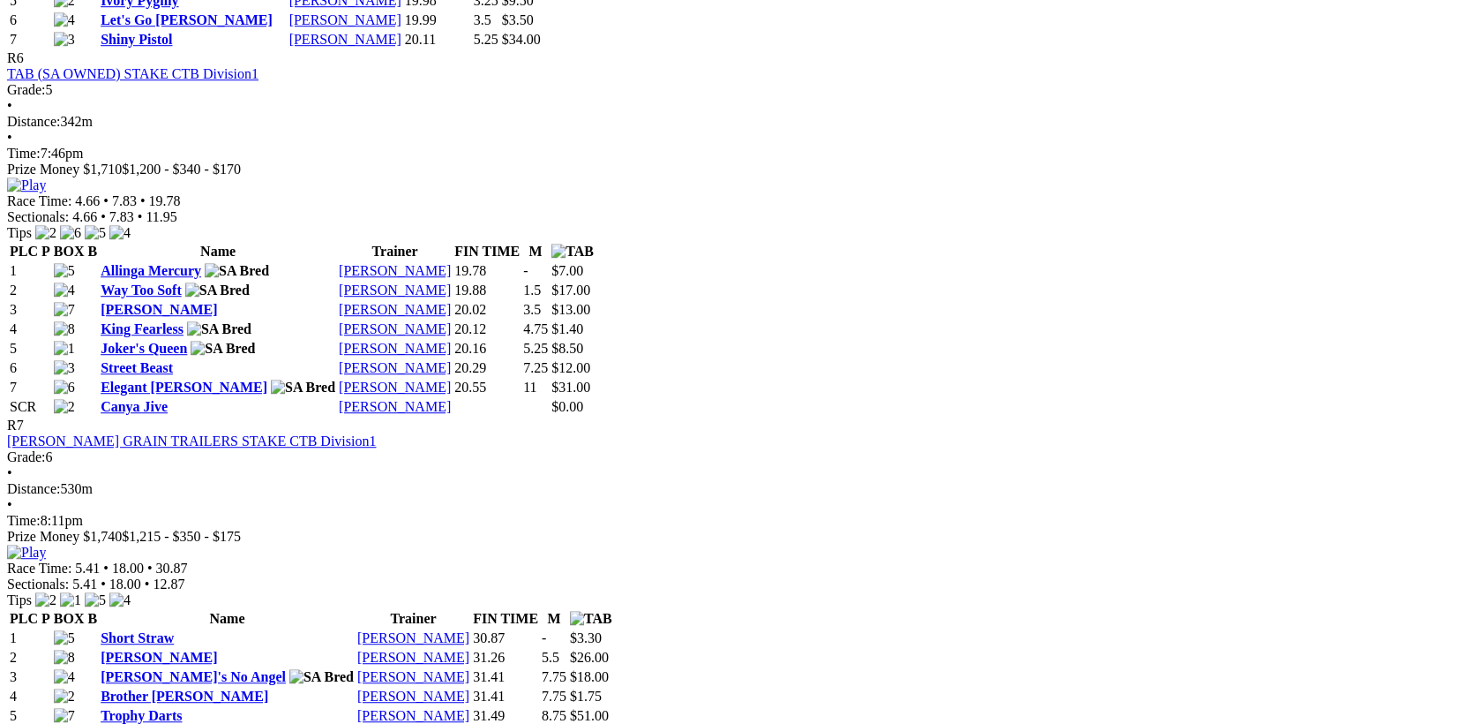
scroll to position [2287, 0]
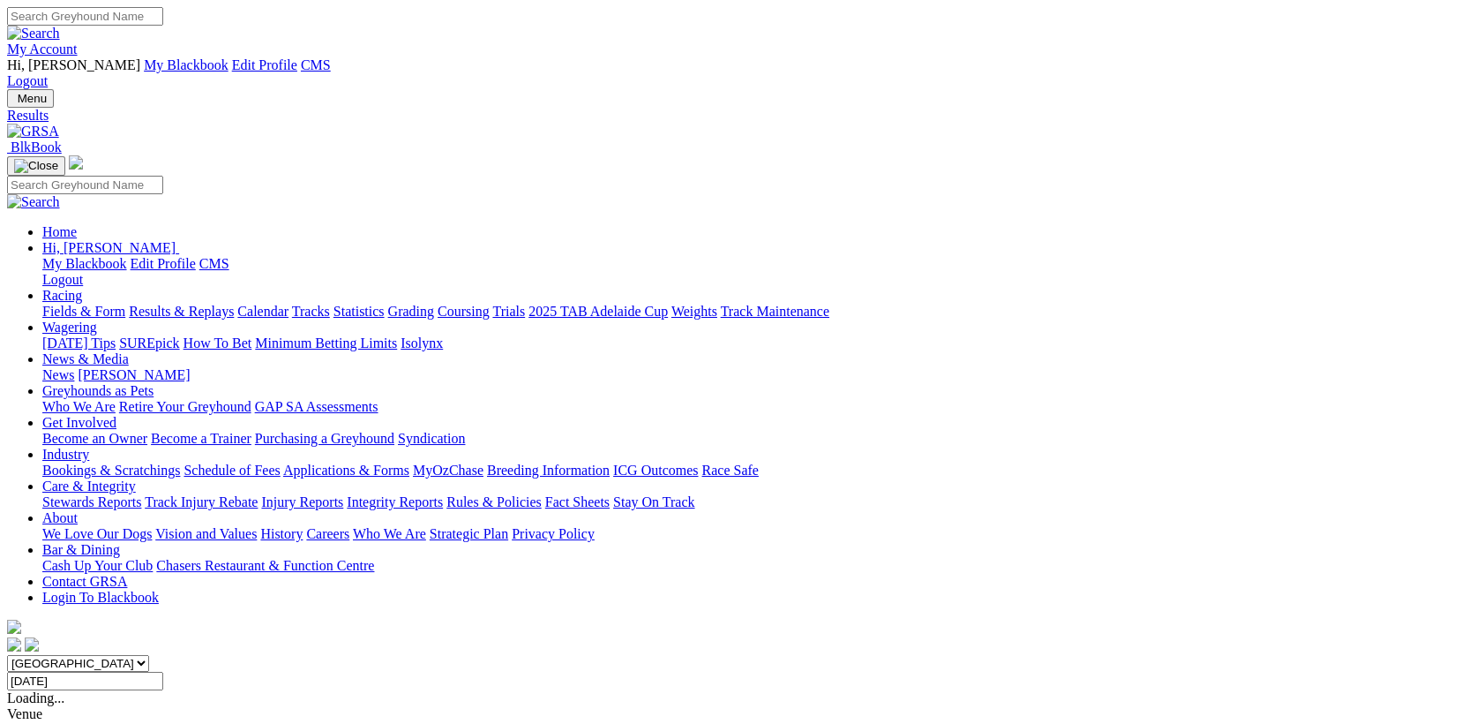
click at [888, 655] on div "South Australia New South Wales Northern Territory Queensland Tasmania Victoria…" at bounding box center [741, 672] width 1469 height 35
click at [889, 655] on div "South Australia New South Wales Northern Territory Queensland Tasmania Victoria…" at bounding box center [741, 672] width 1469 height 35
click at [163, 671] on input "Monday, 15 Sep 2025" at bounding box center [85, 680] width 156 height 19
type input "Tuesday, 16 Sep 2025"
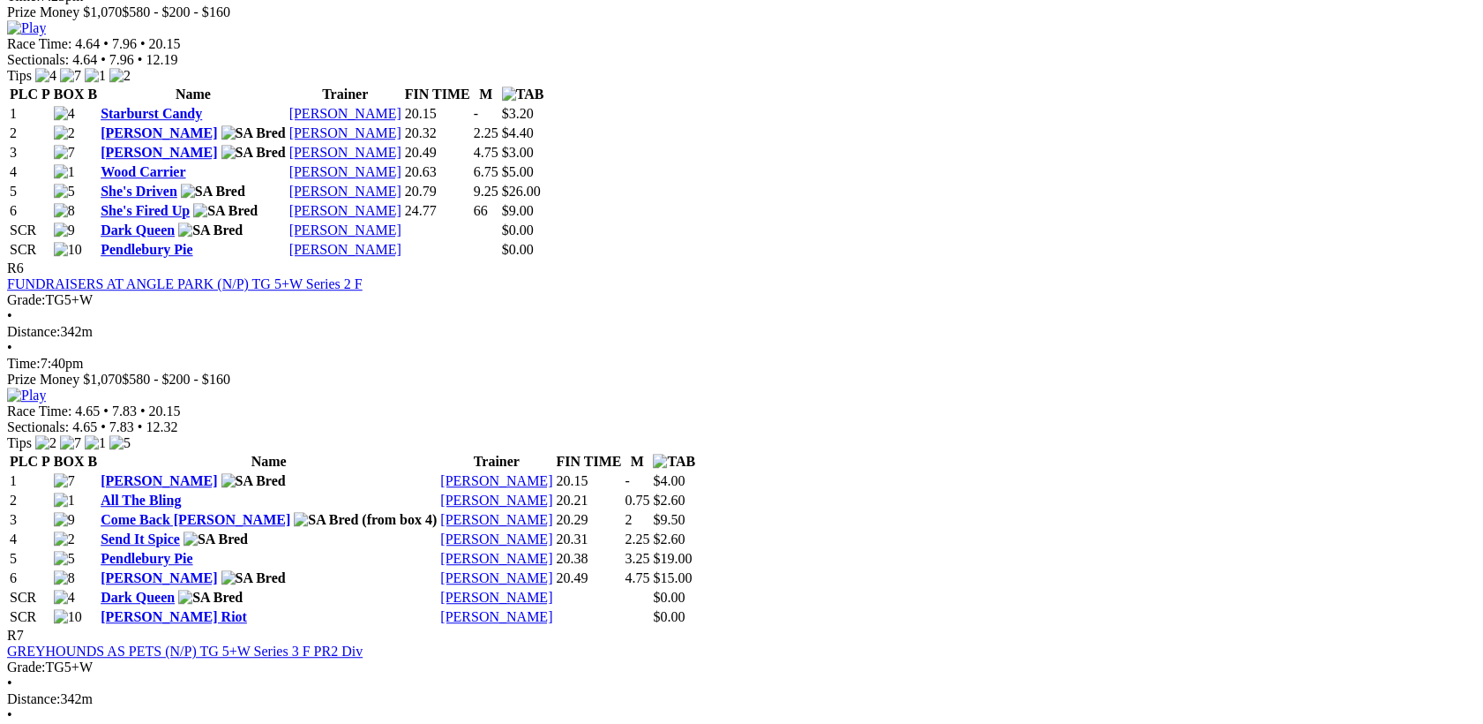
scroll to position [2516, 0]
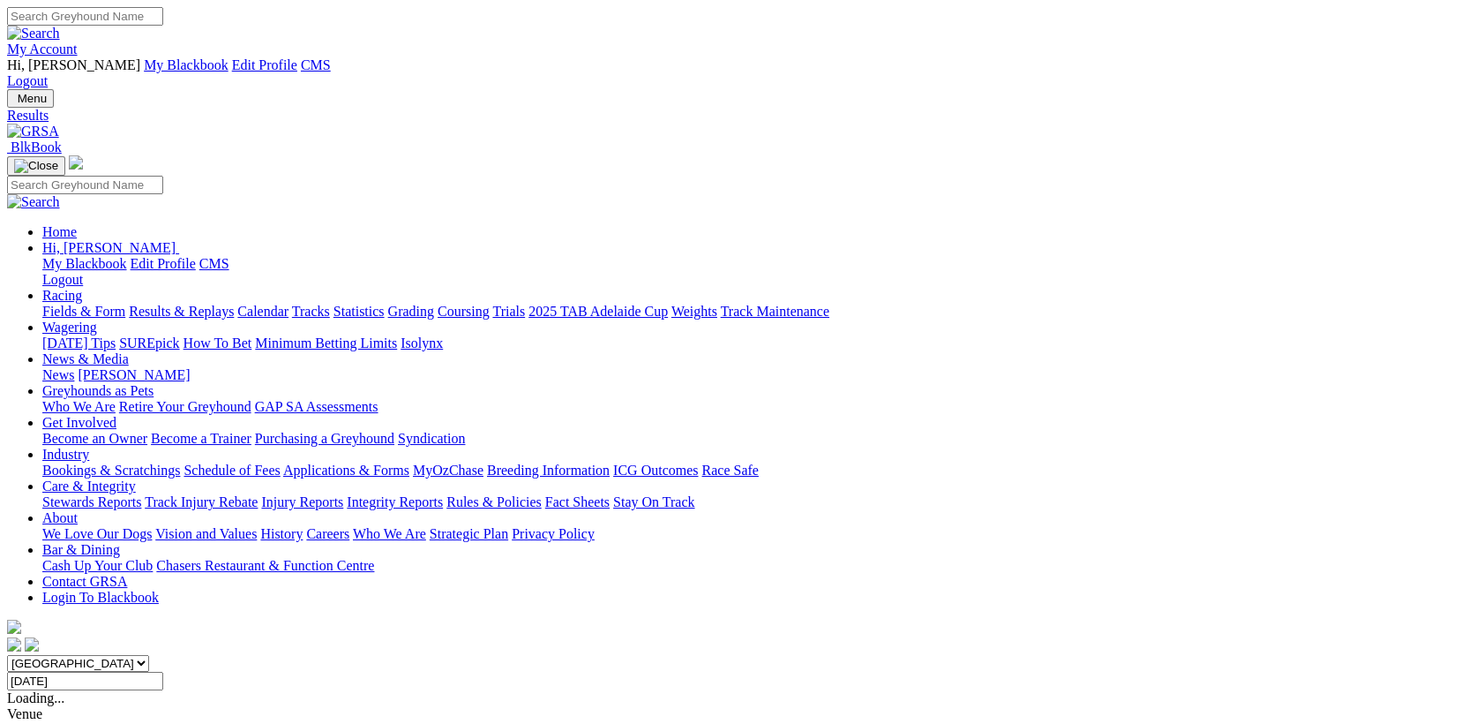
click at [163, 671] on input "Tuesday, 16 Sep 2025" at bounding box center [85, 680] width 156 height 19
type input "[DATE]"
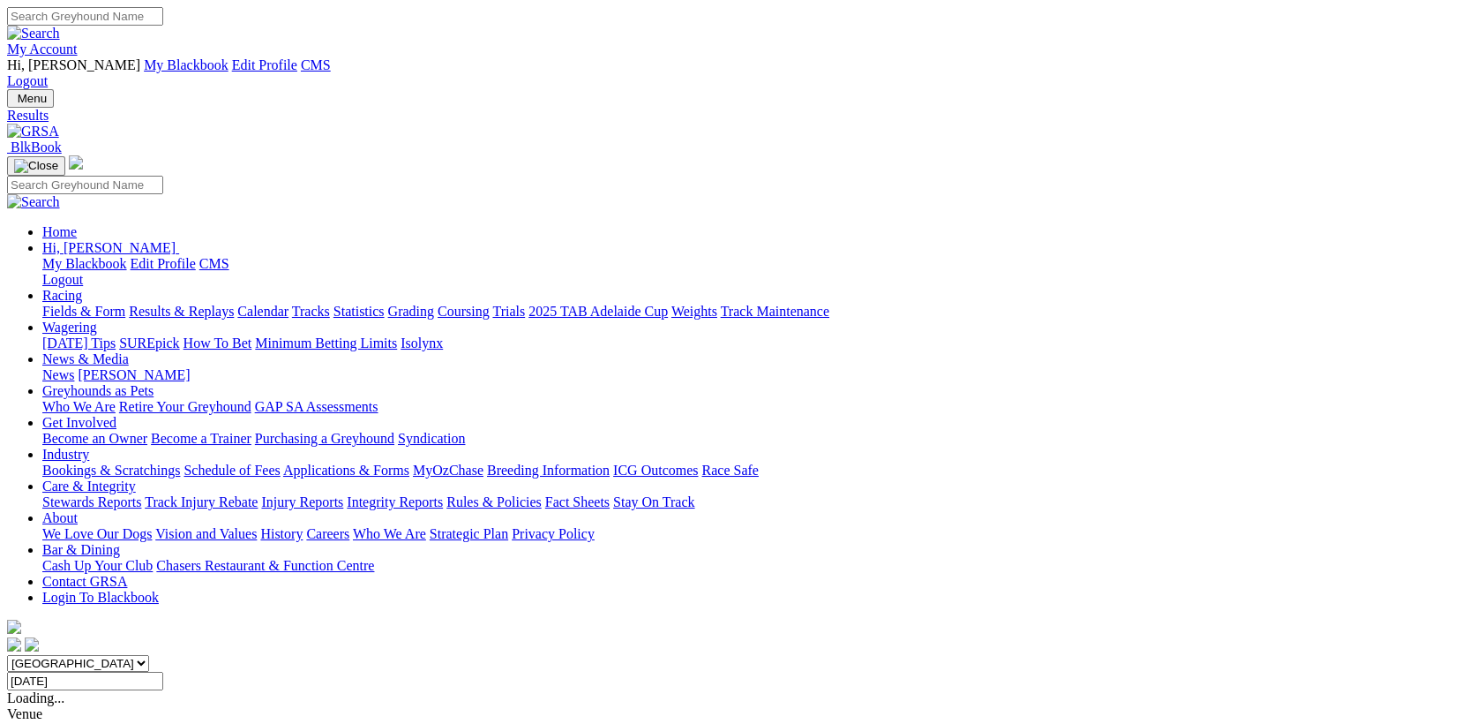
click at [163, 671] on input "Wednesday, 17 Sep 2025" at bounding box center [85, 680] width 156 height 19
type input "[DATE]"
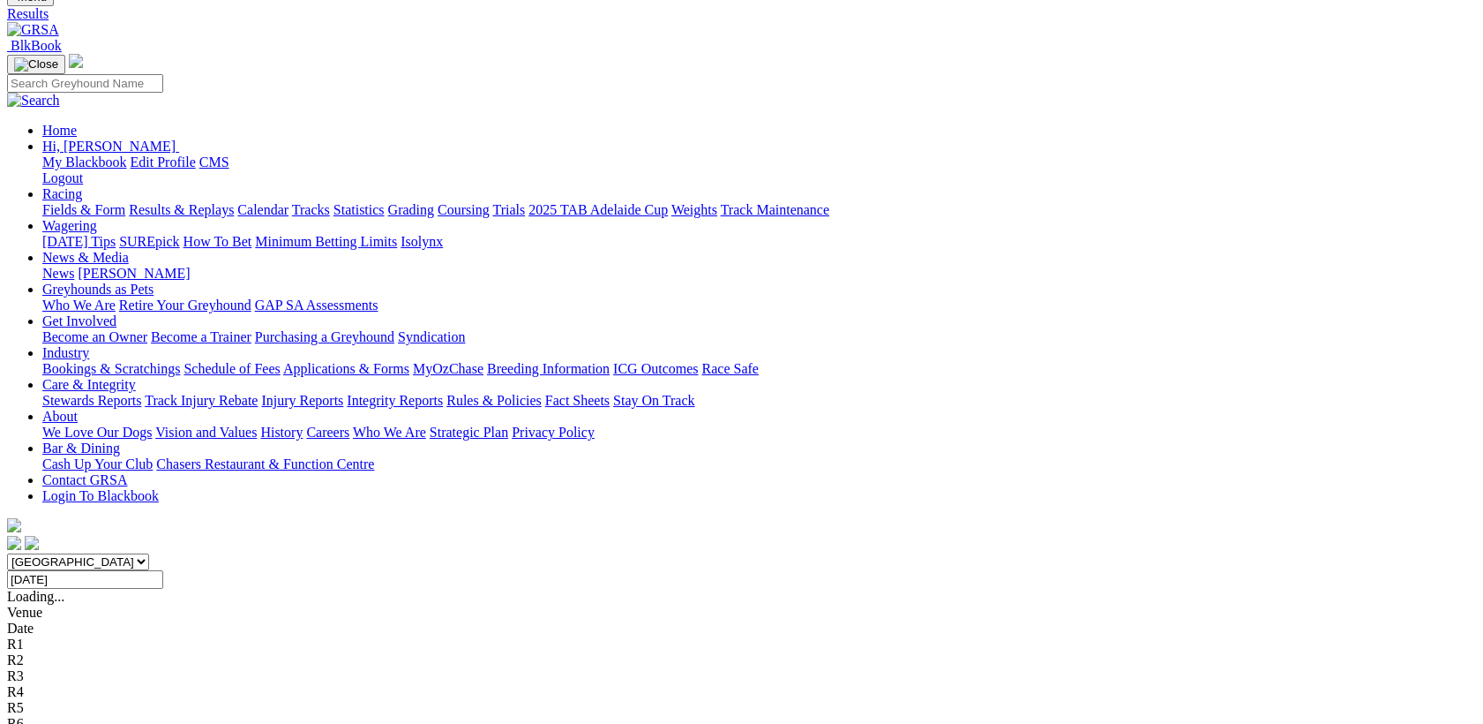
scroll to position [229, 0]
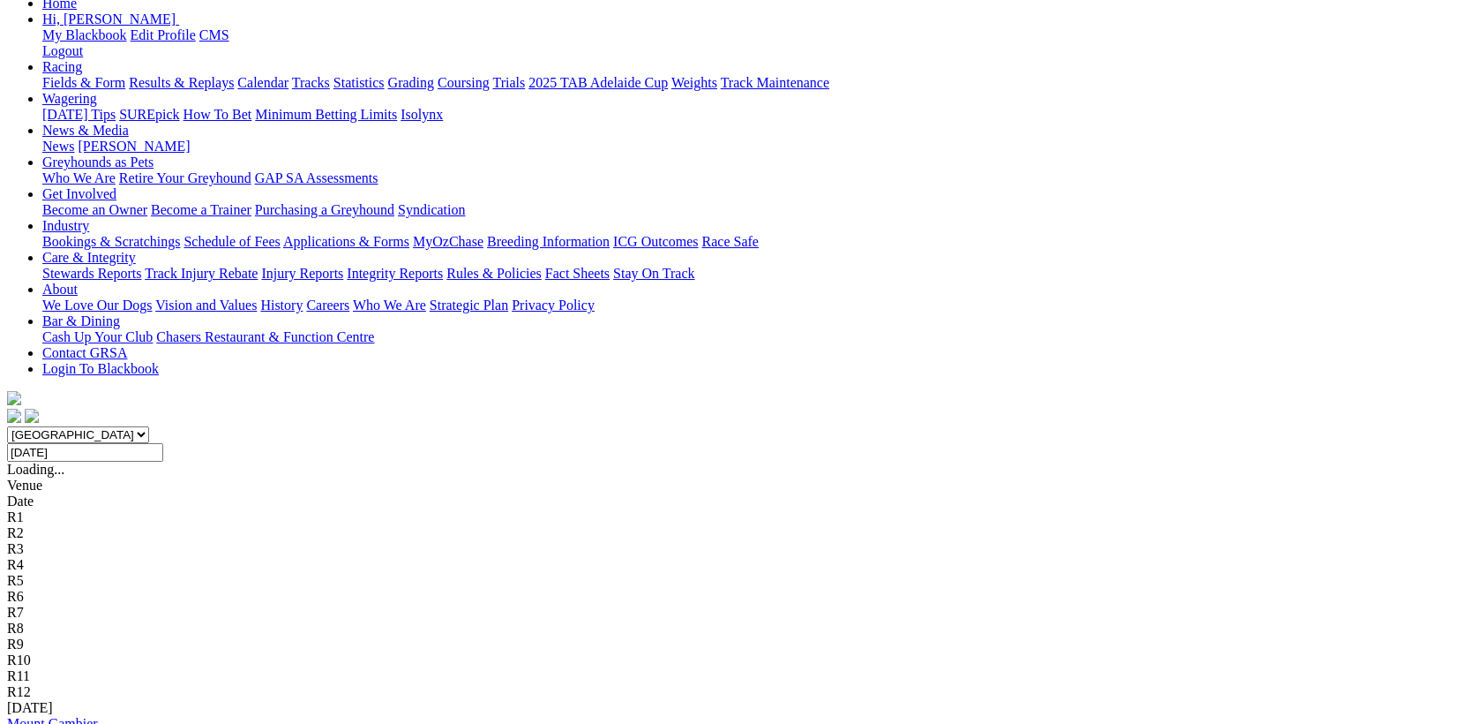
click at [98, 716] on link "Mount Gambier" at bounding box center [52, 723] width 91 height 15
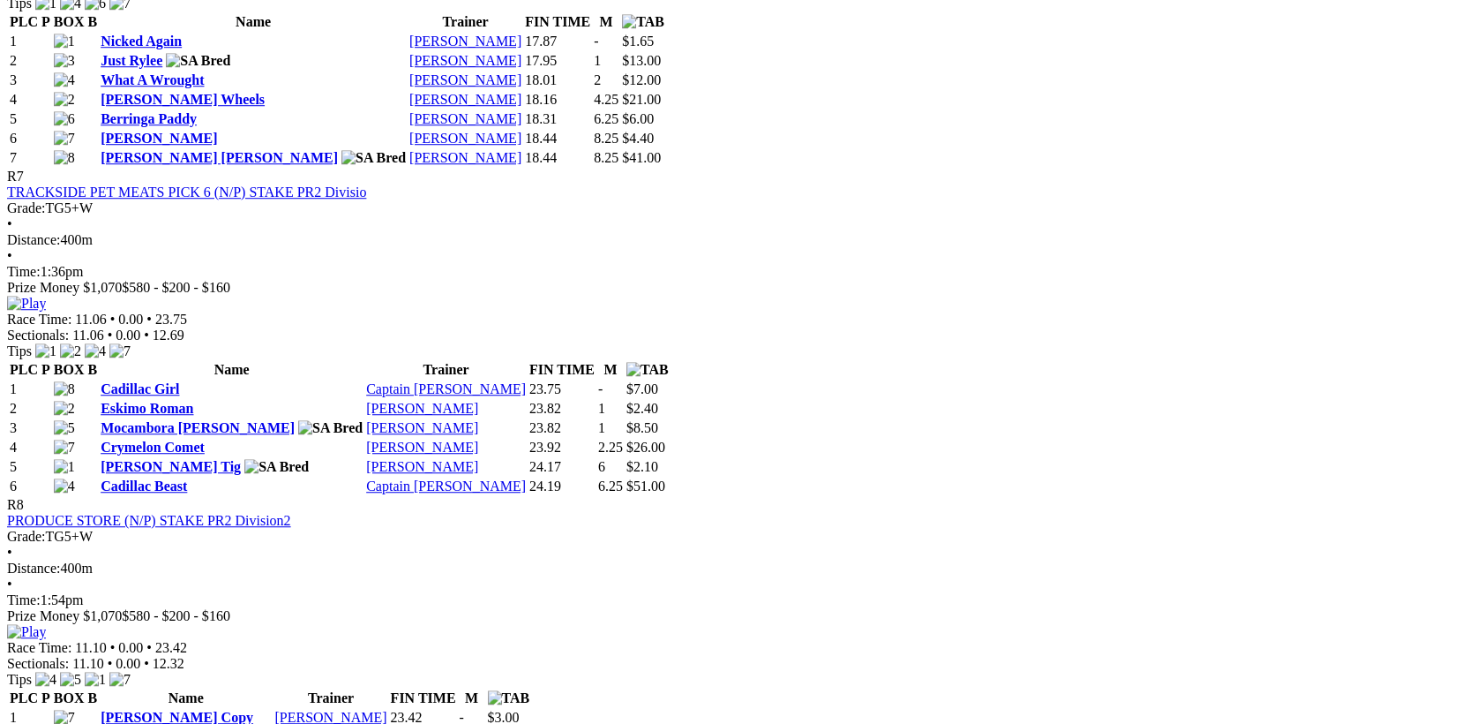
scroll to position [2745, 0]
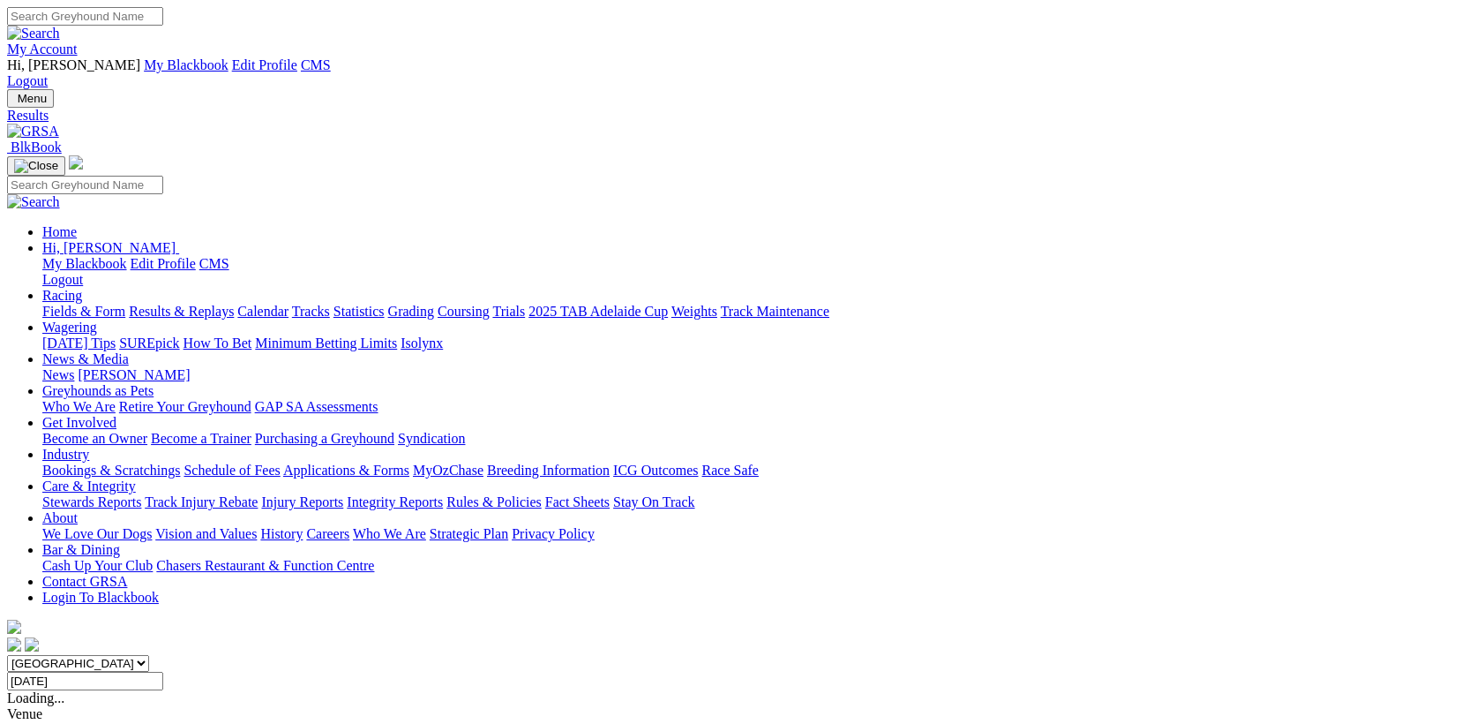
click at [163, 671] on input "Thursday, 18 Sep 2025" at bounding box center [85, 680] width 156 height 19
type input "Friday, 19 Sep 2025"
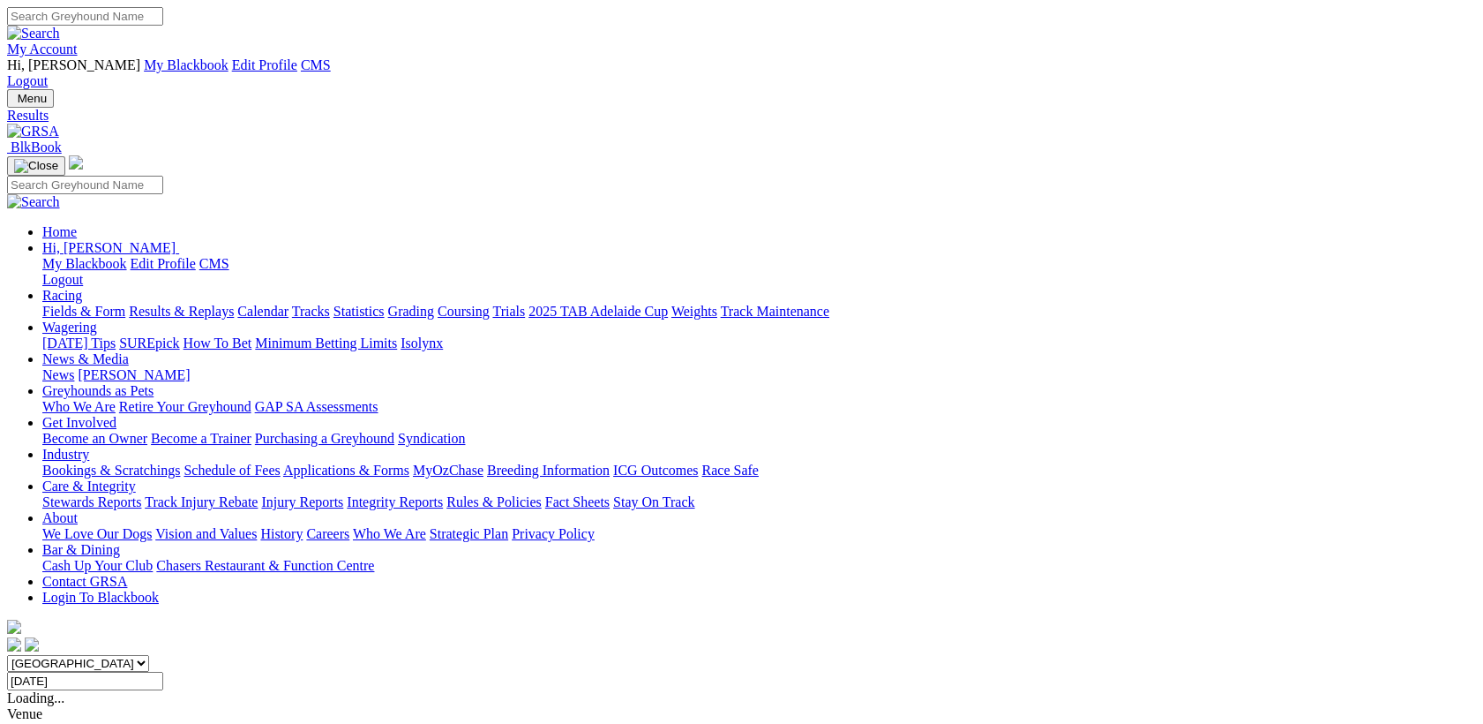
click at [163, 671] on input "[DATE]" at bounding box center [85, 680] width 156 height 19
click at [163, 671] on input "Saturday, 20 Sep 2025" at bounding box center [85, 680] width 156 height 19
type input "[DATE]"
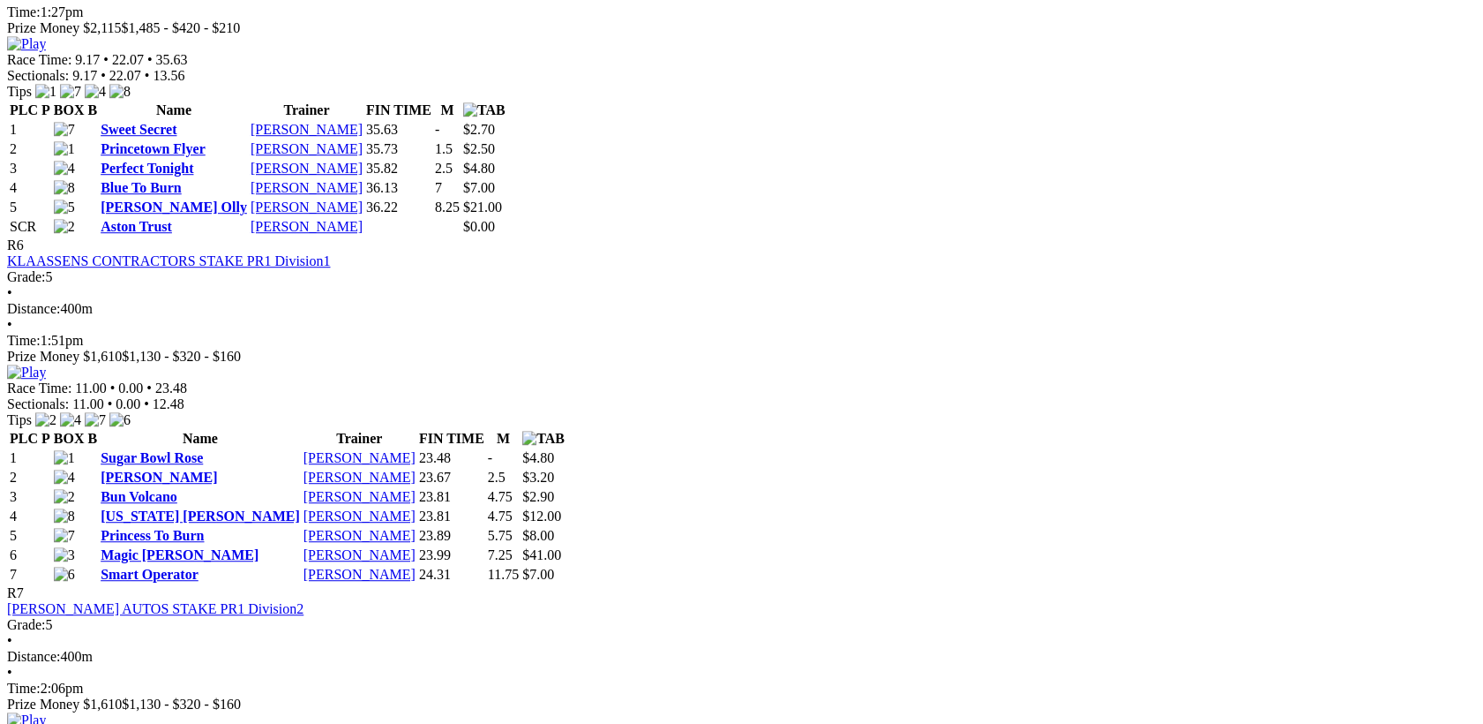
scroll to position [2745, 0]
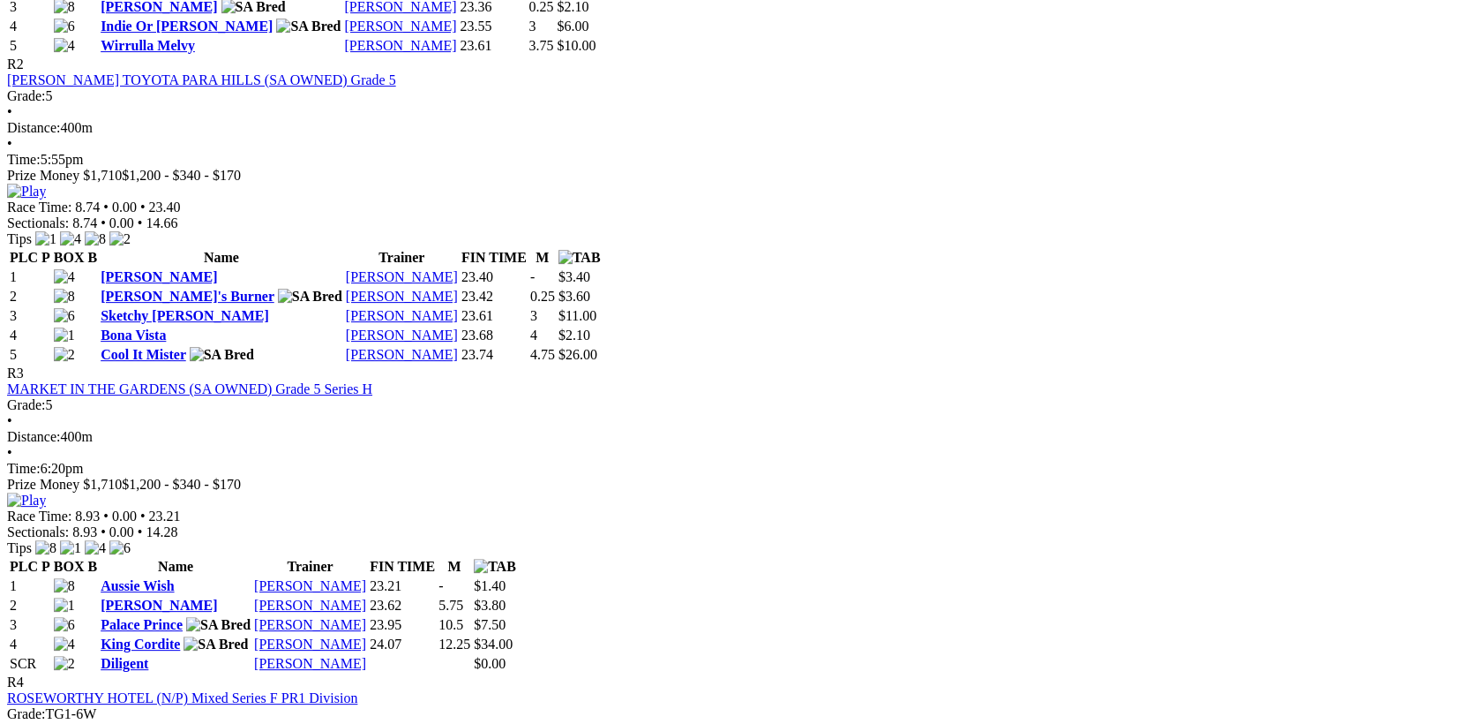
scroll to position [1144, 0]
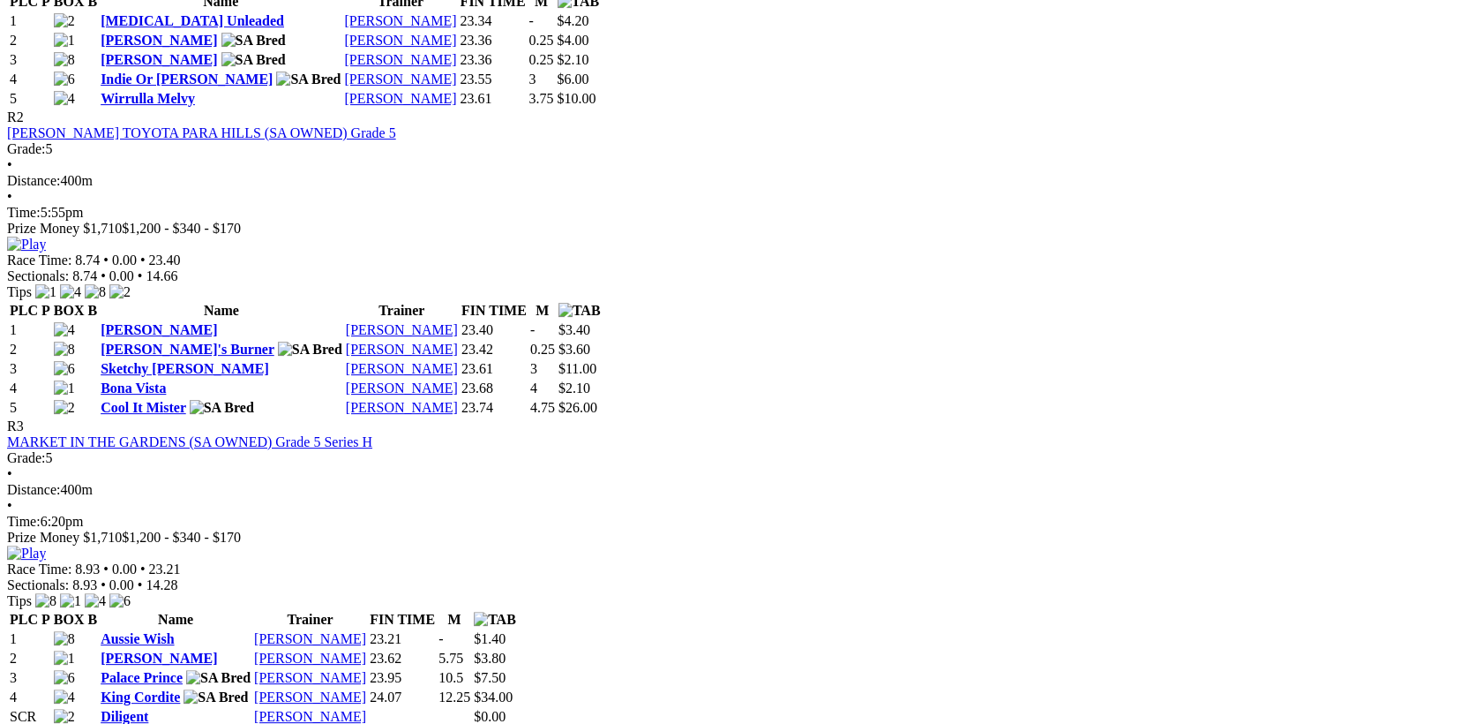
scroll to position [0, 0]
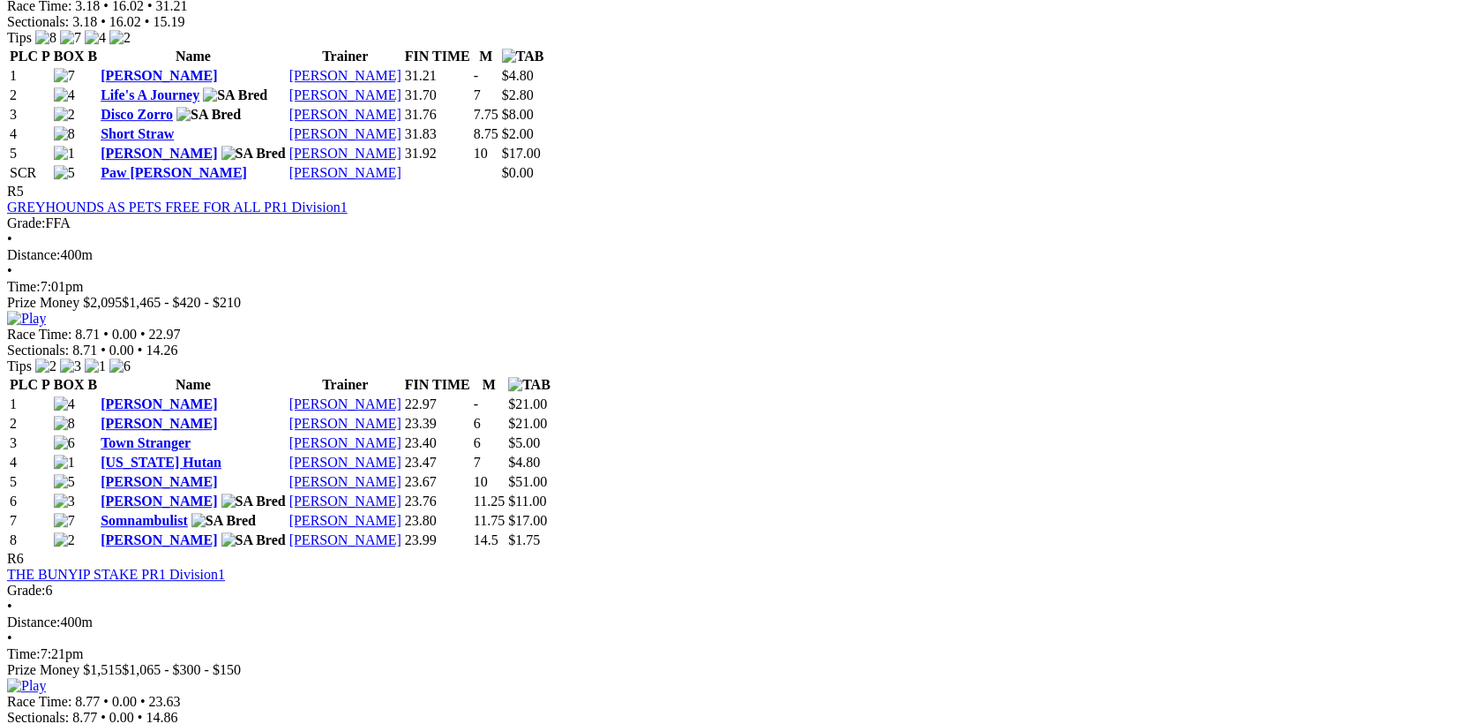
scroll to position [2059, 0]
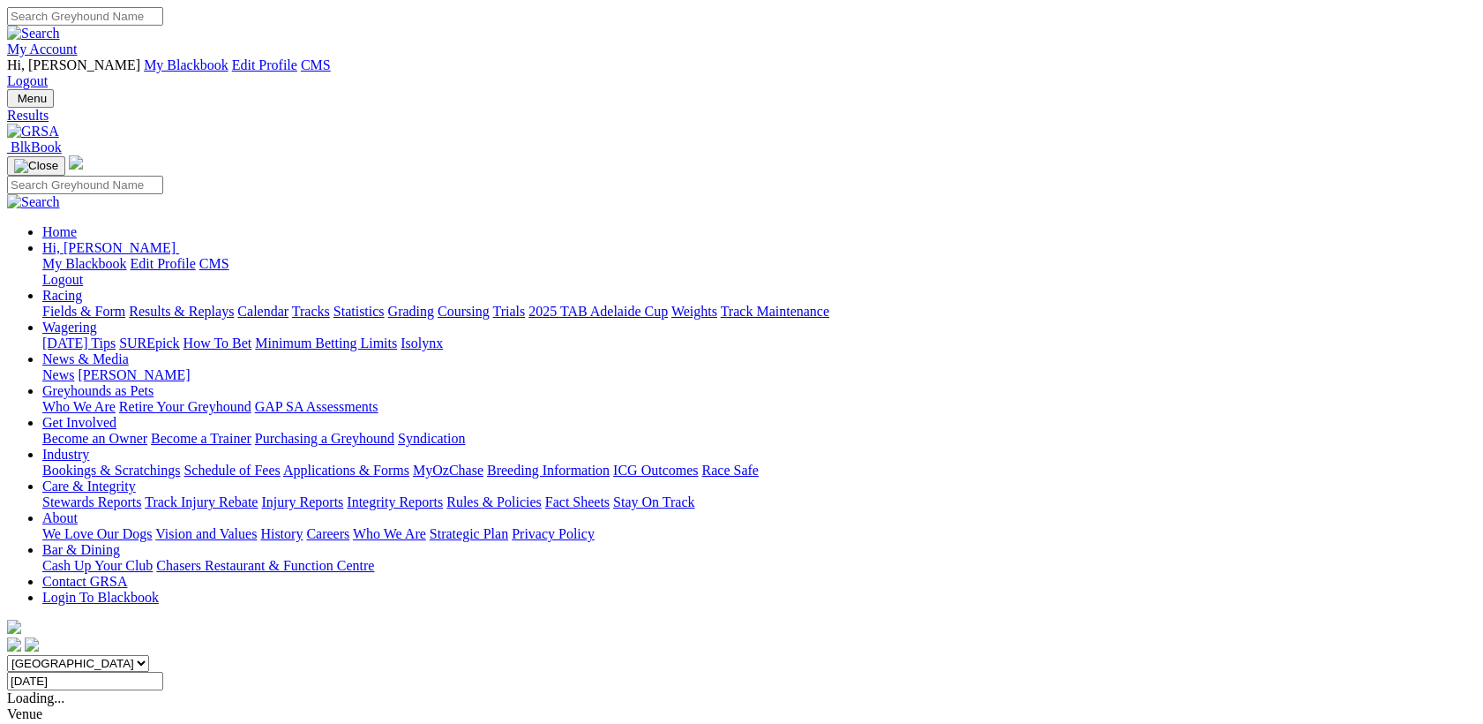
click at [163, 671] on input "[DATE]" at bounding box center [85, 680] width 156 height 19
type input "[DATE]"
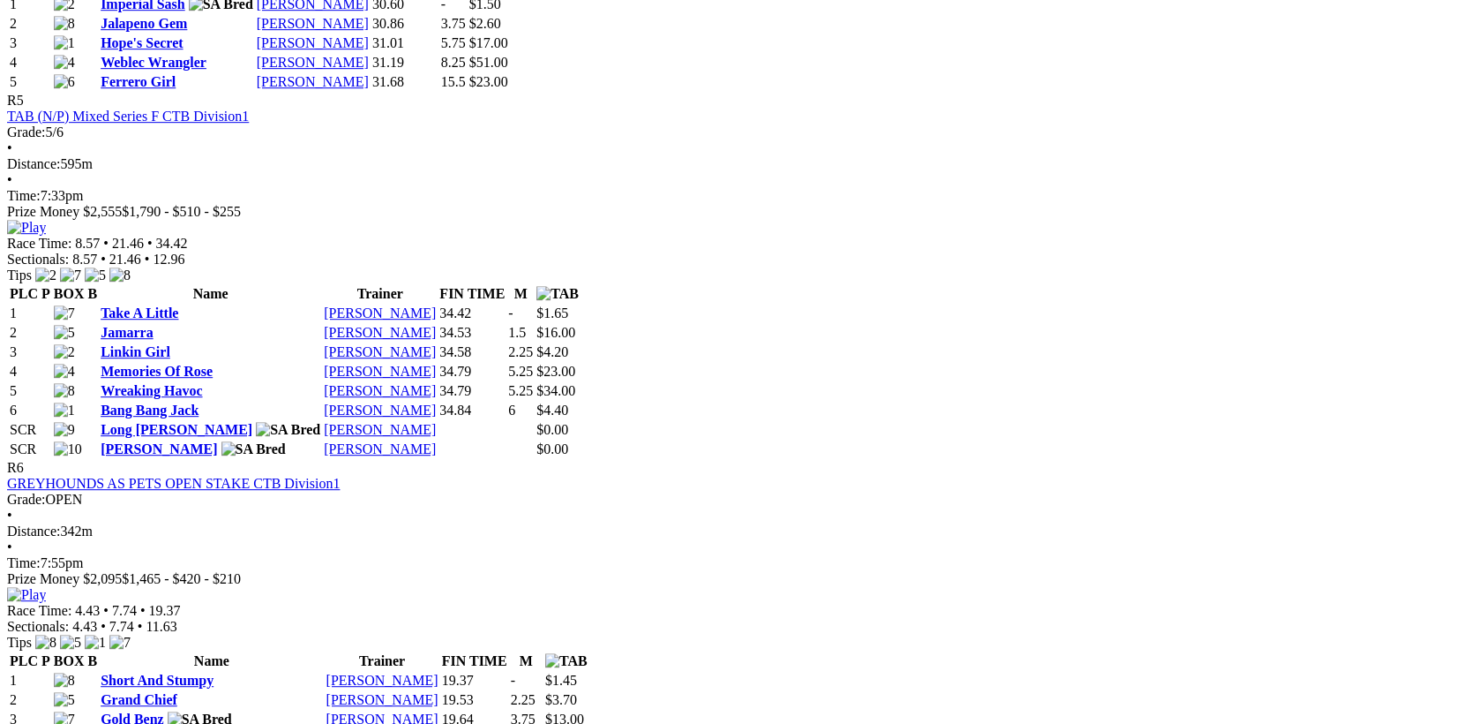
scroll to position [2287, 0]
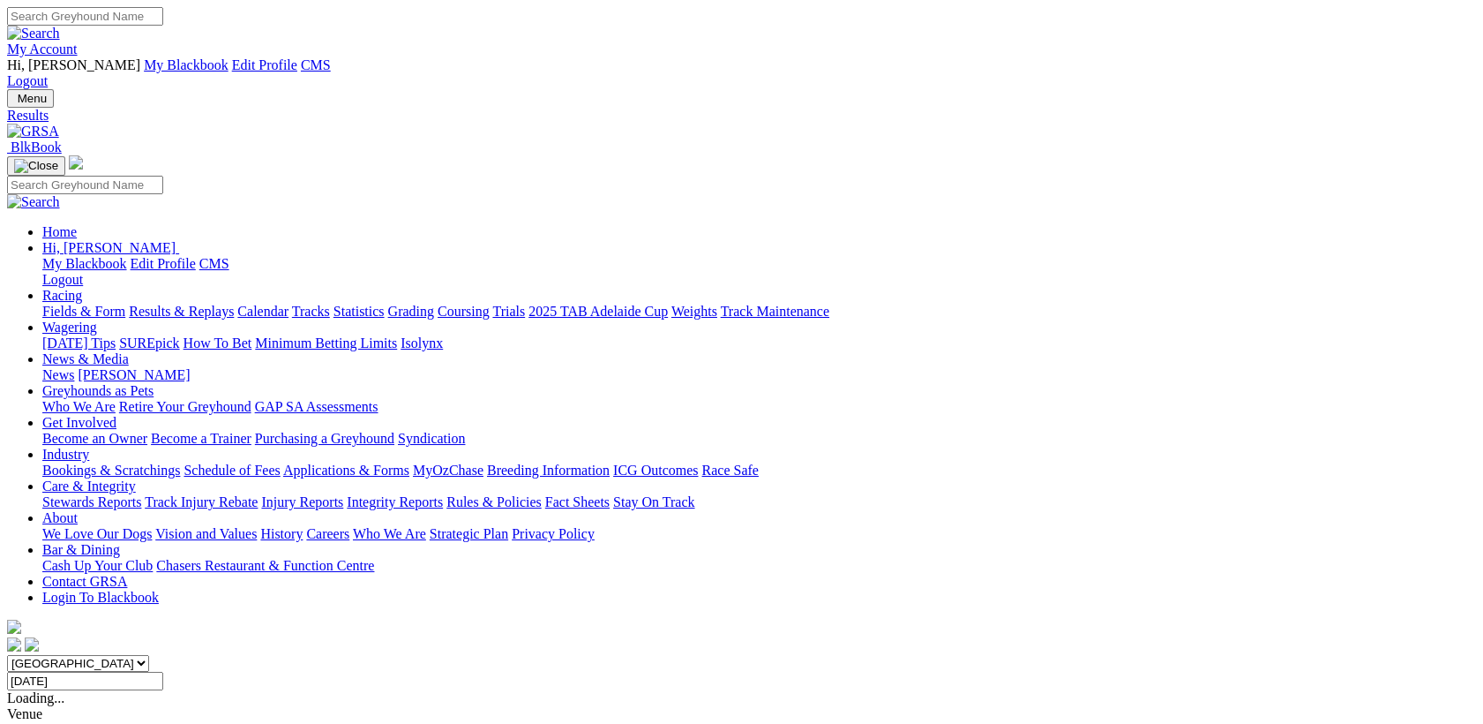
click at [163, 671] on input "[DATE]" at bounding box center [85, 680] width 156 height 19
type input "[DATE], [DATE]"
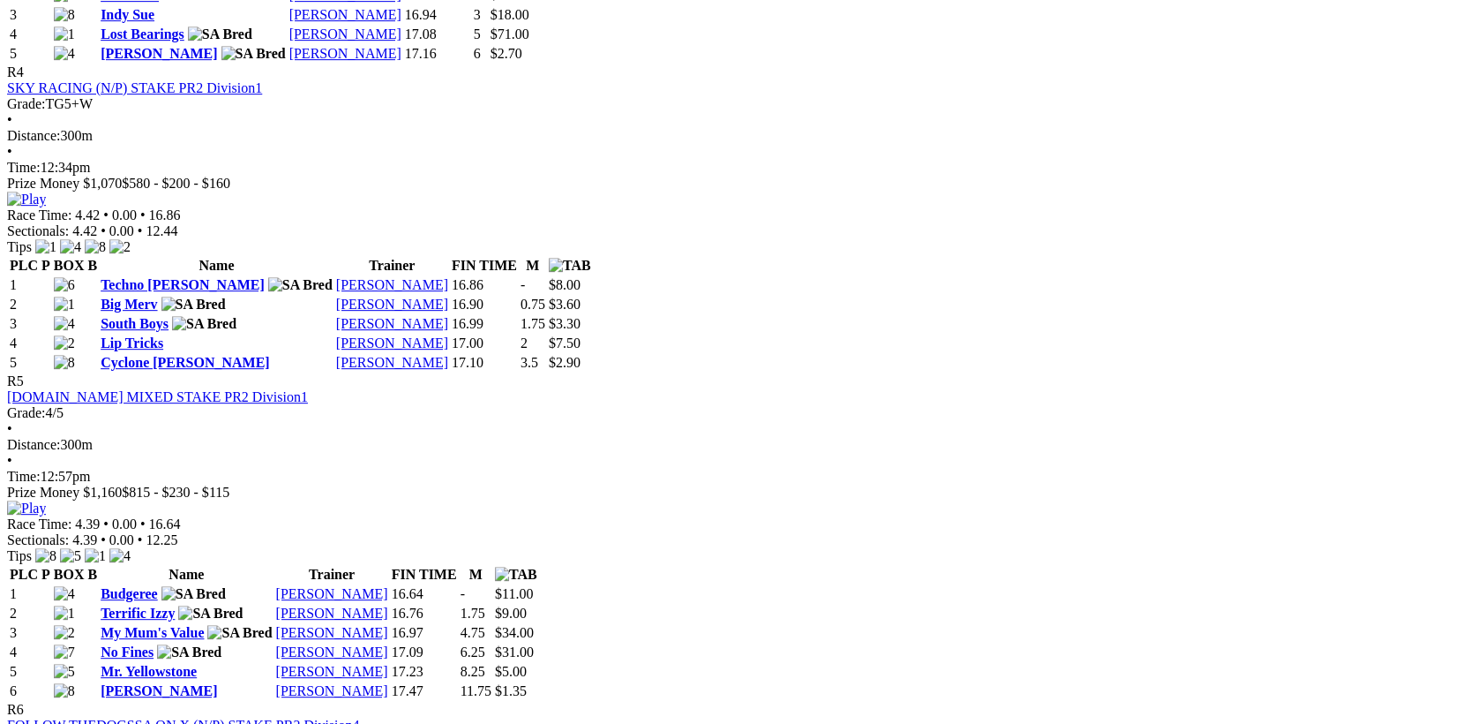
scroll to position [2059, 0]
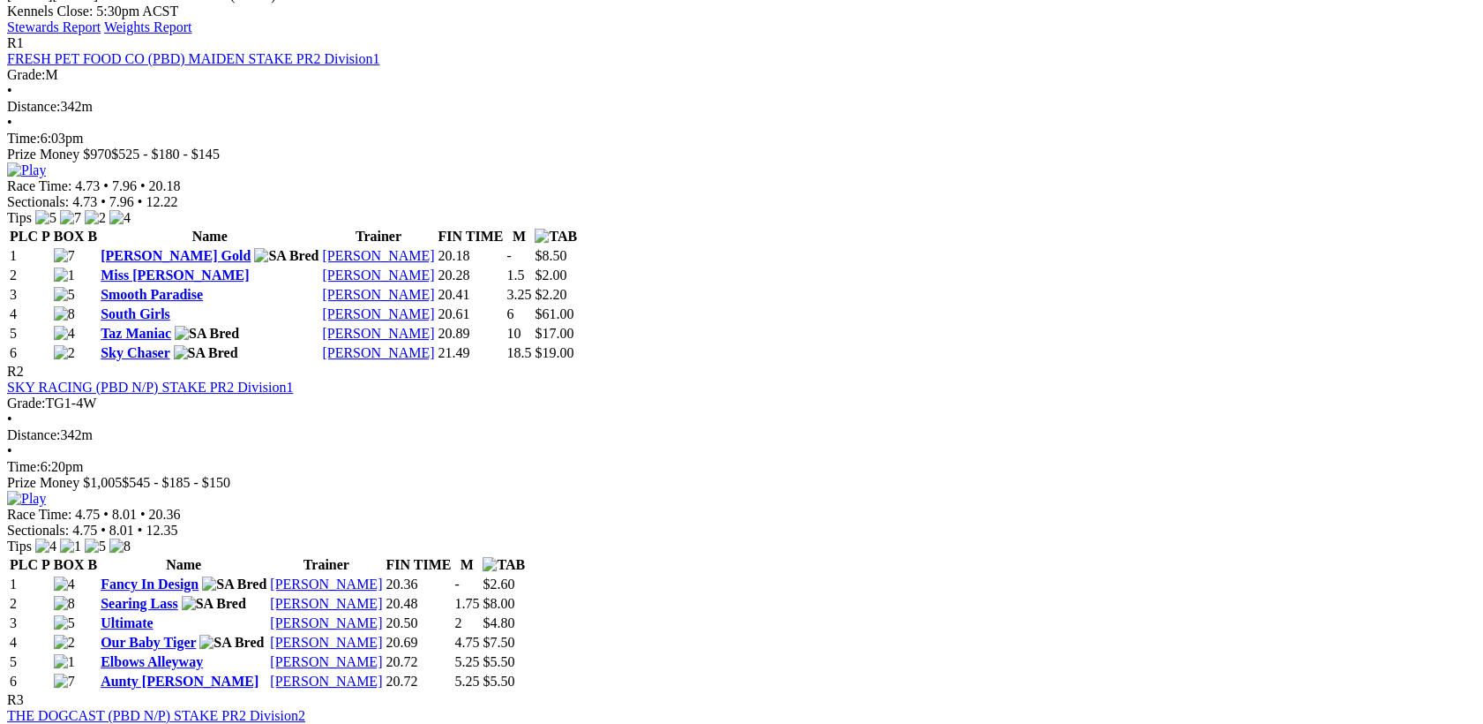
scroll to position [686, 0]
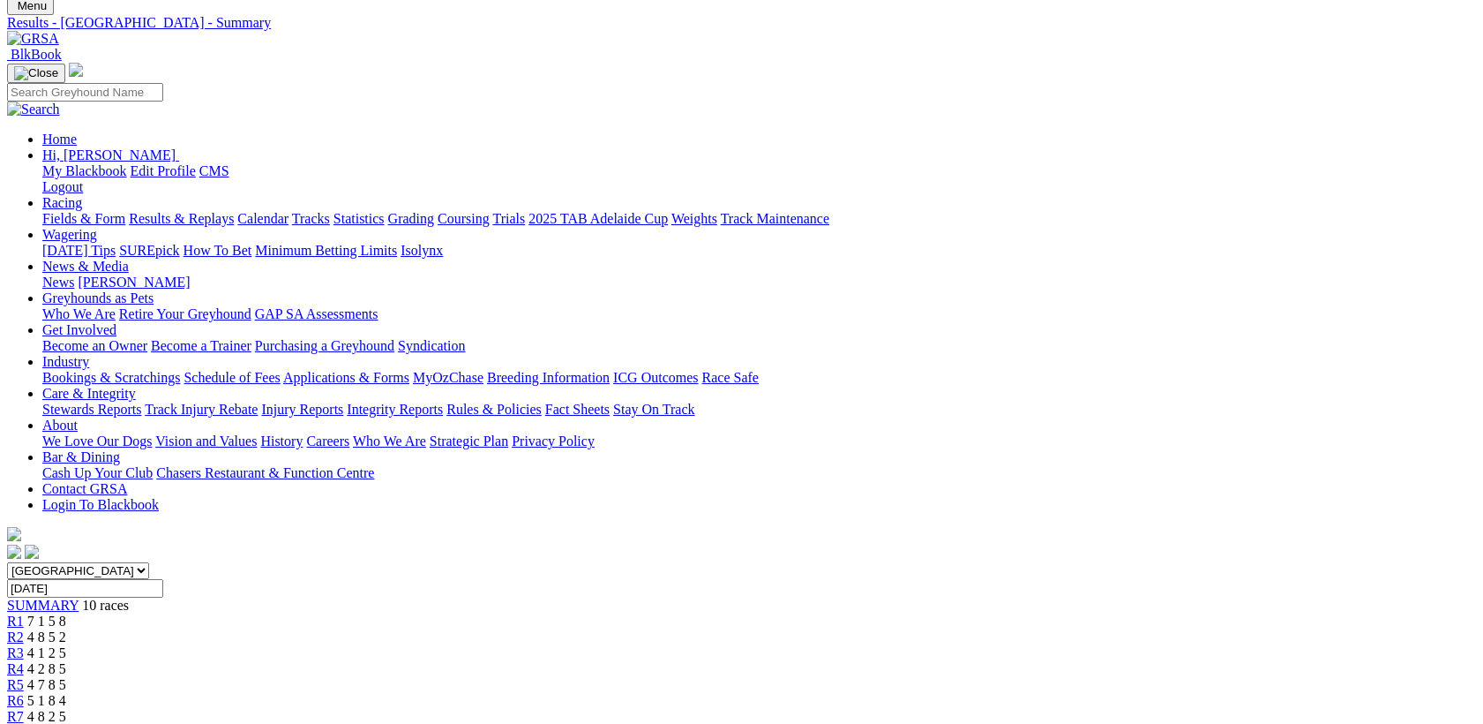
scroll to position [229, 0]
